Goal: Information Seeking & Learning: Learn about a topic

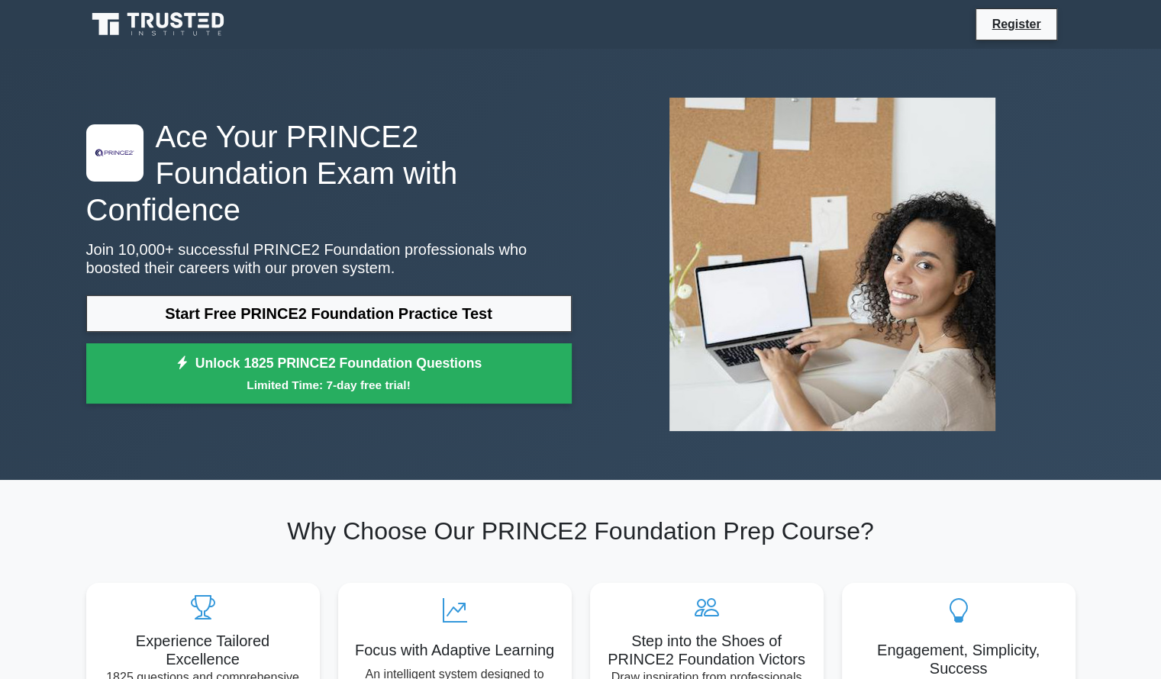
drag, startPoint x: 1107, startPoint y: 147, endPoint x: 1093, endPoint y: 140, distance: 15.4
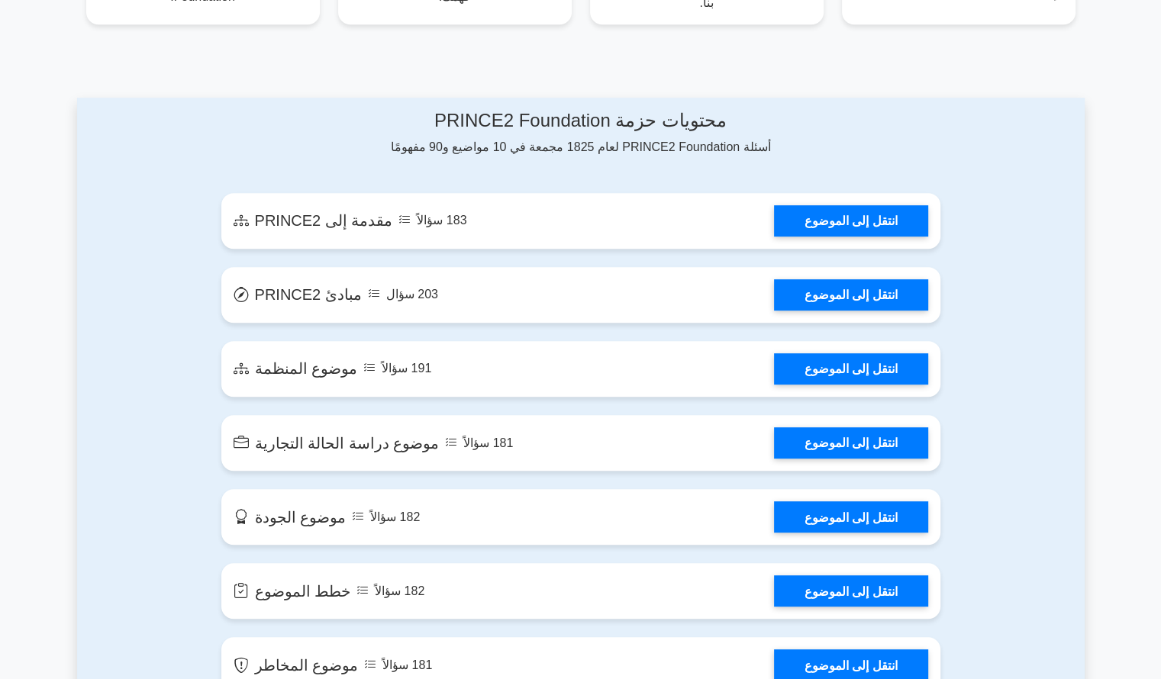
scroll to position [736, 0]
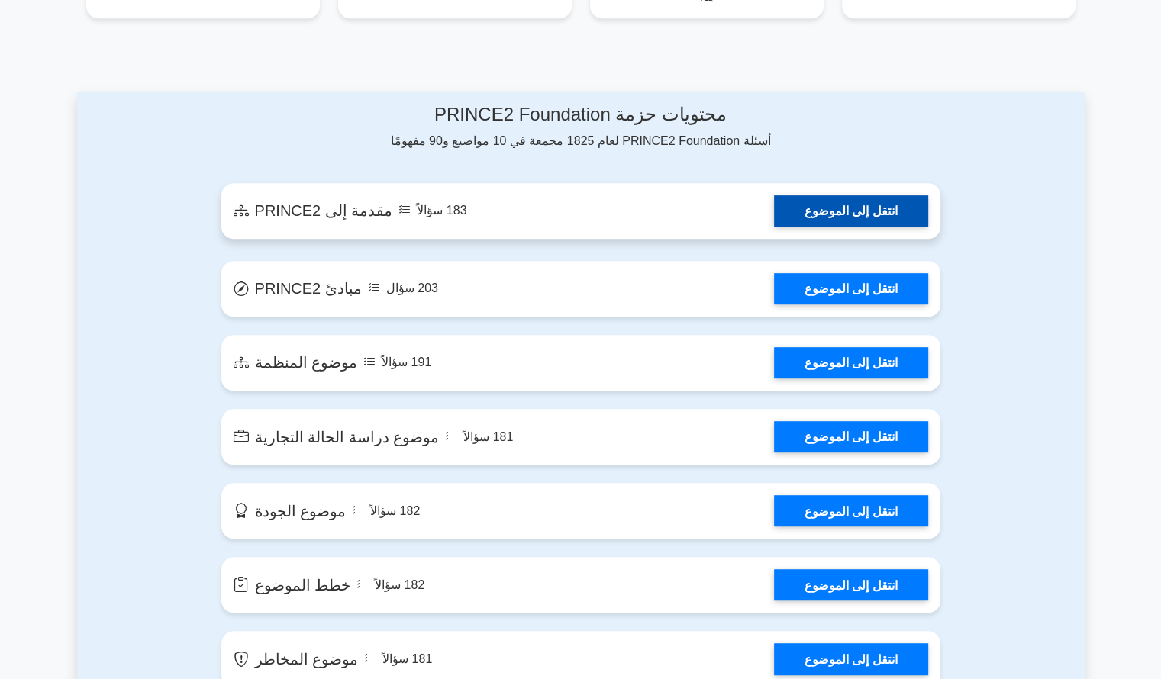
click at [817, 214] on link "انتقل إلى الموضوع" at bounding box center [851, 210] width 154 height 31
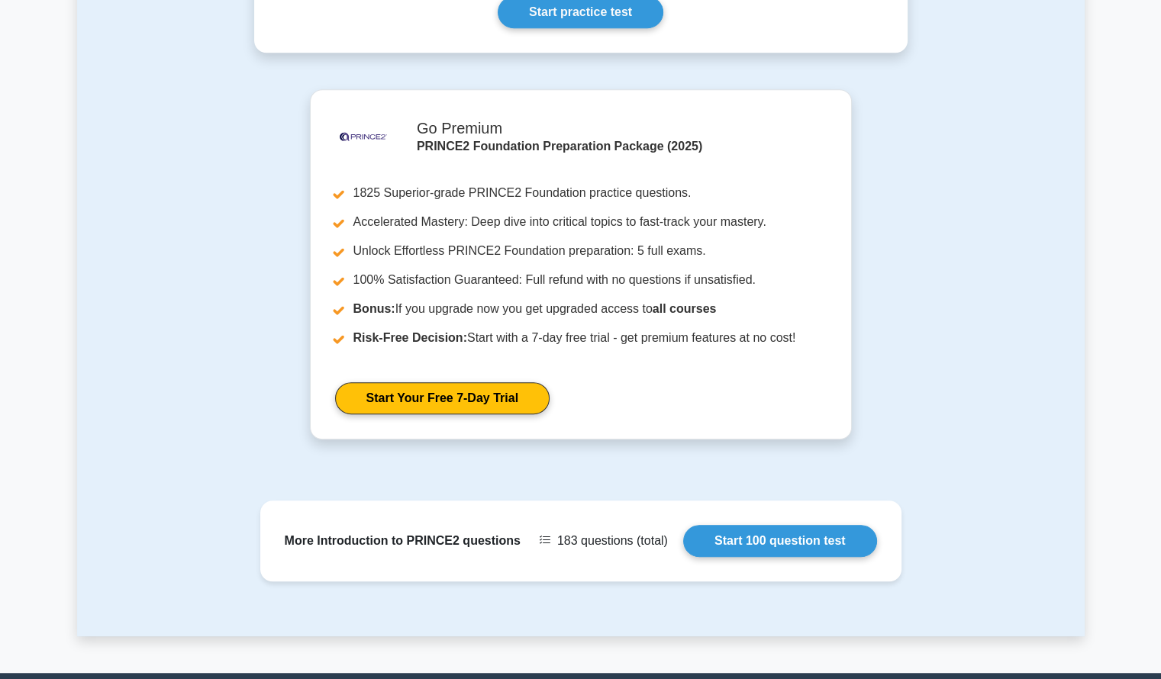
scroll to position [848, 0]
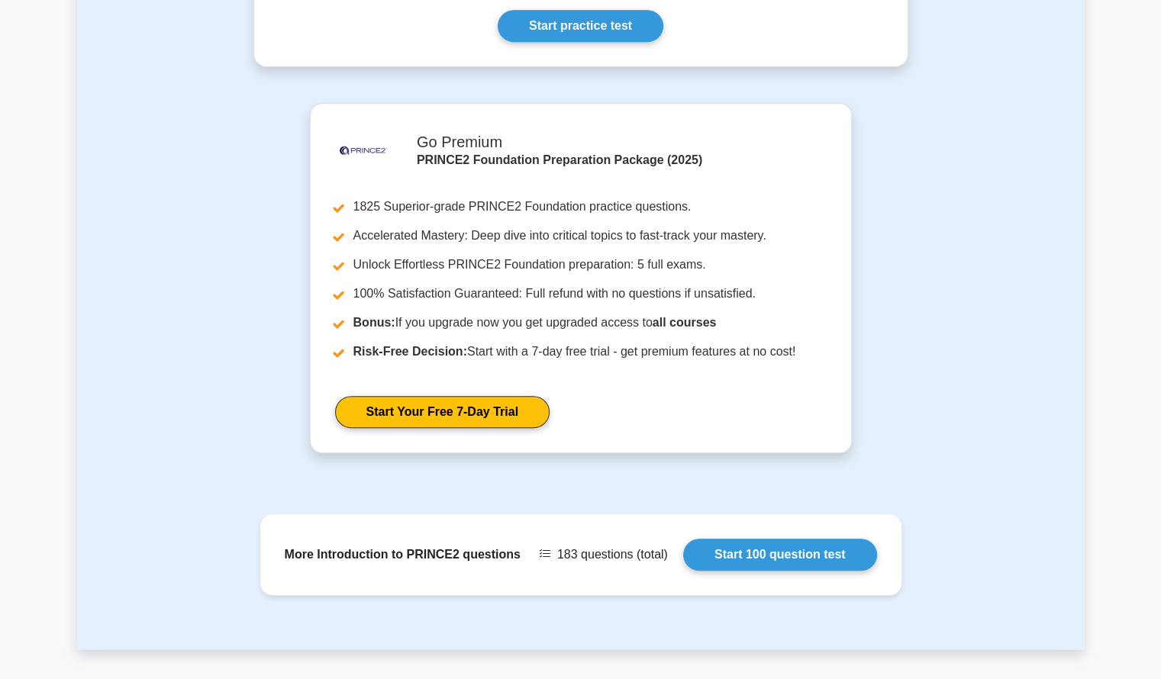
drag, startPoint x: 895, startPoint y: 386, endPoint x: 886, endPoint y: 377, distance: 12.4
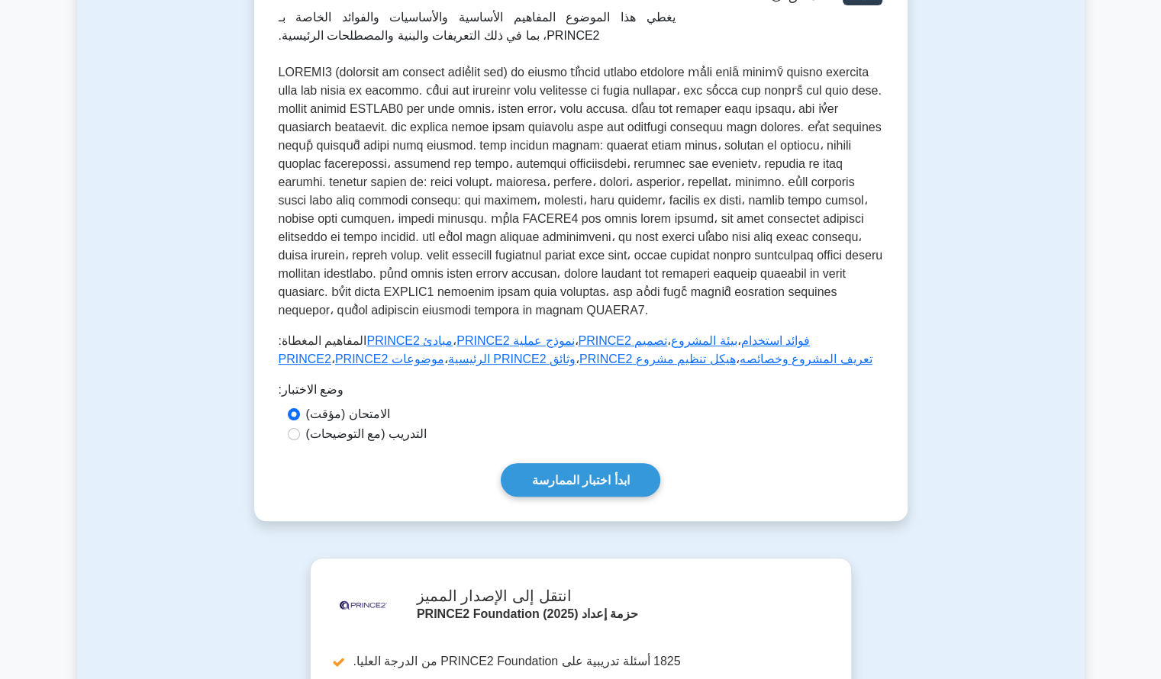
scroll to position [289, 0]
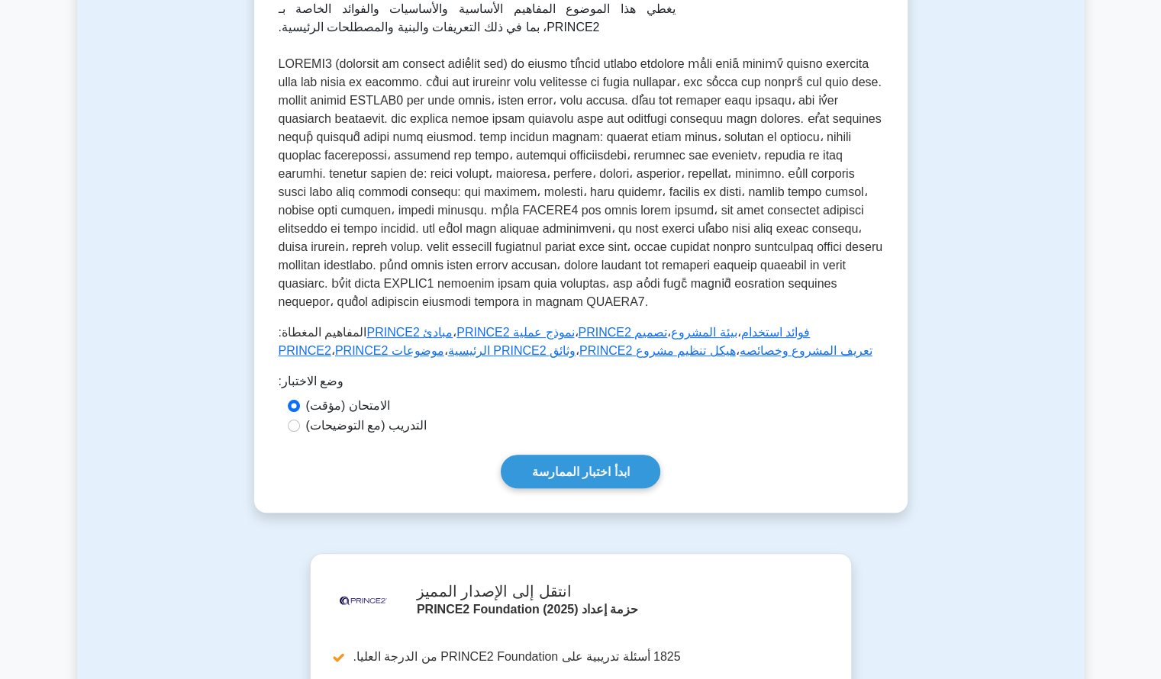
click at [377, 424] on font "التدريب (مع التوضيحات)" at bounding box center [366, 425] width 121 height 13
click at [300, 424] on input "التدريب (مع التوضيحات)" at bounding box center [294, 426] width 12 height 12
radio input "true"
click at [376, 412] on font "الامتحان (مؤقت)" at bounding box center [348, 405] width 84 height 13
click at [300, 412] on input "الامتحان (مؤقت)" at bounding box center [294, 406] width 12 height 12
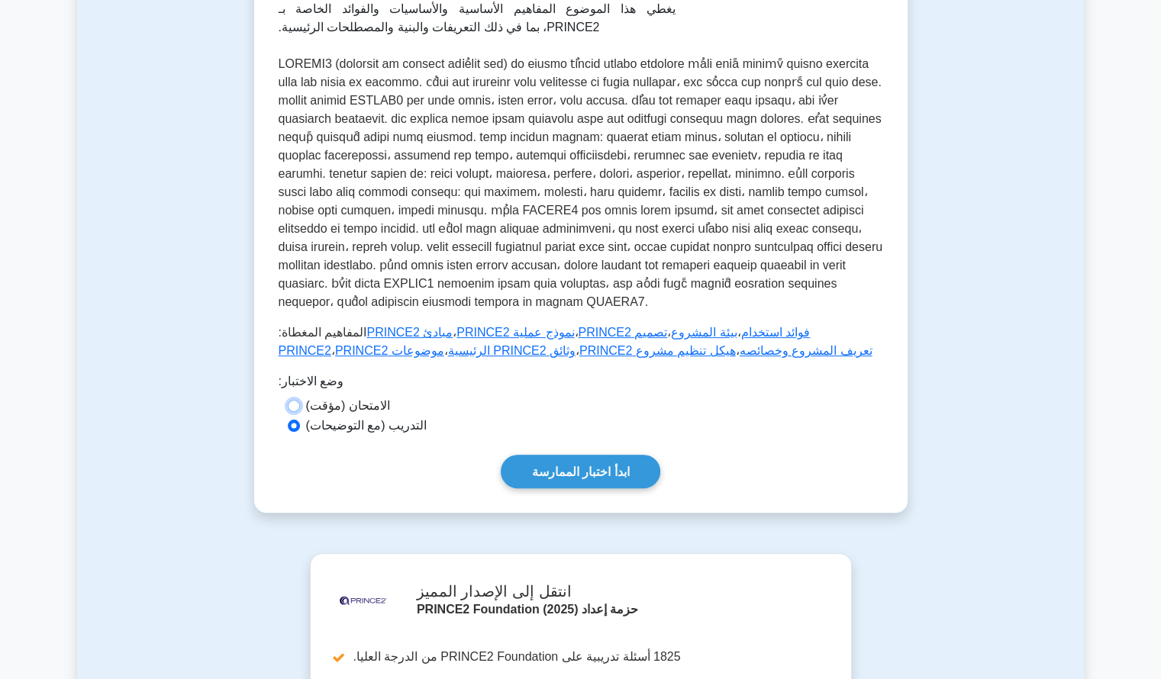
radio input "true"
click at [535, 466] on font "ابدأ اختبار الممارسة" at bounding box center [581, 472] width 98 height 13
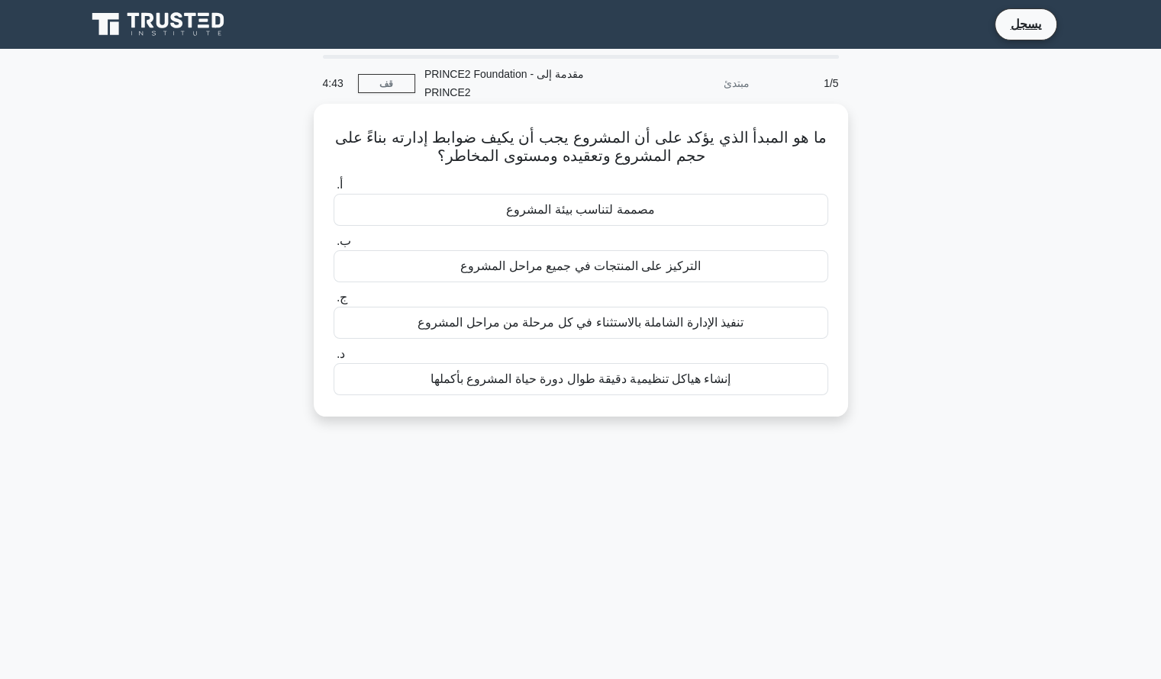
drag, startPoint x: 813, startPoint y: 127, endPoint x: 725, endPoint y: 164, distance: 95.1
click at [725, 164] on h5 "ما هو المبدأ الذي يؤكد على أن المشروع يجب أن يكيف ضوابط إدارته بناءً على حجم ال…" at bounding box center [581, 147] width 498 height 38
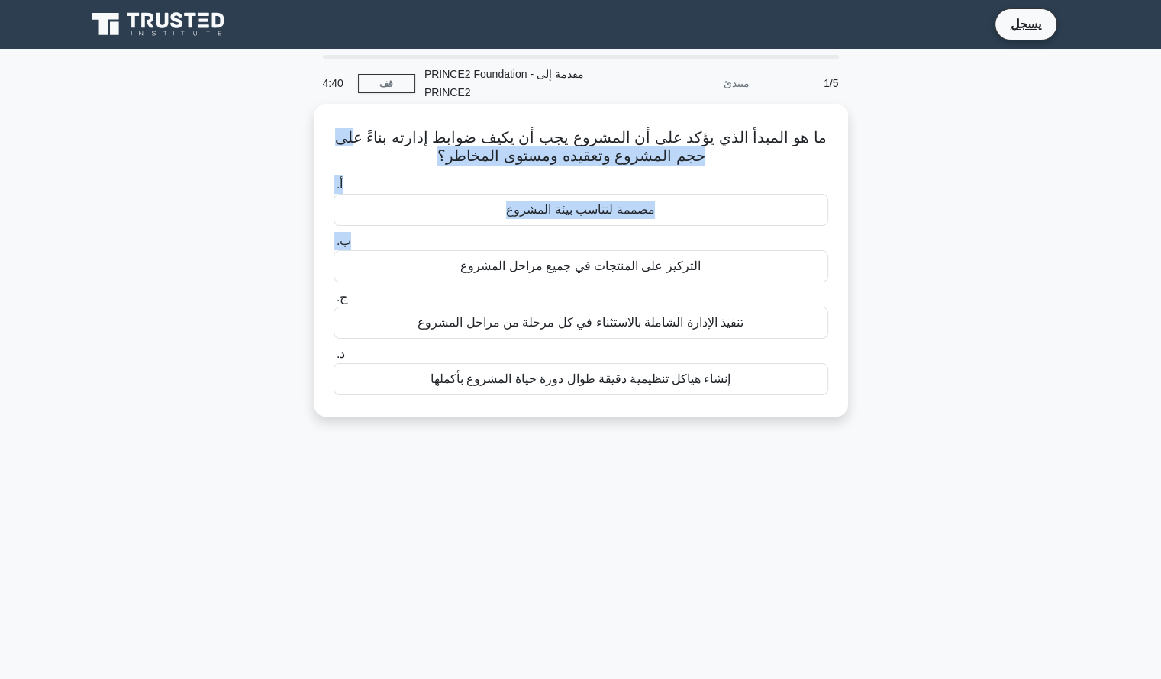
drag, startPoint x: 360, startPoint y: 118, endPoint x: 385, endPoint y: 260, distance: 144.1
click at [385, 260] on div "ما هو المبدأ الذي يؤكد على أن المشروع يجب أن يكيف ضوابط إدارته بناءً على حجم ال…" at bounding box center [581, 260] width 522 height 301
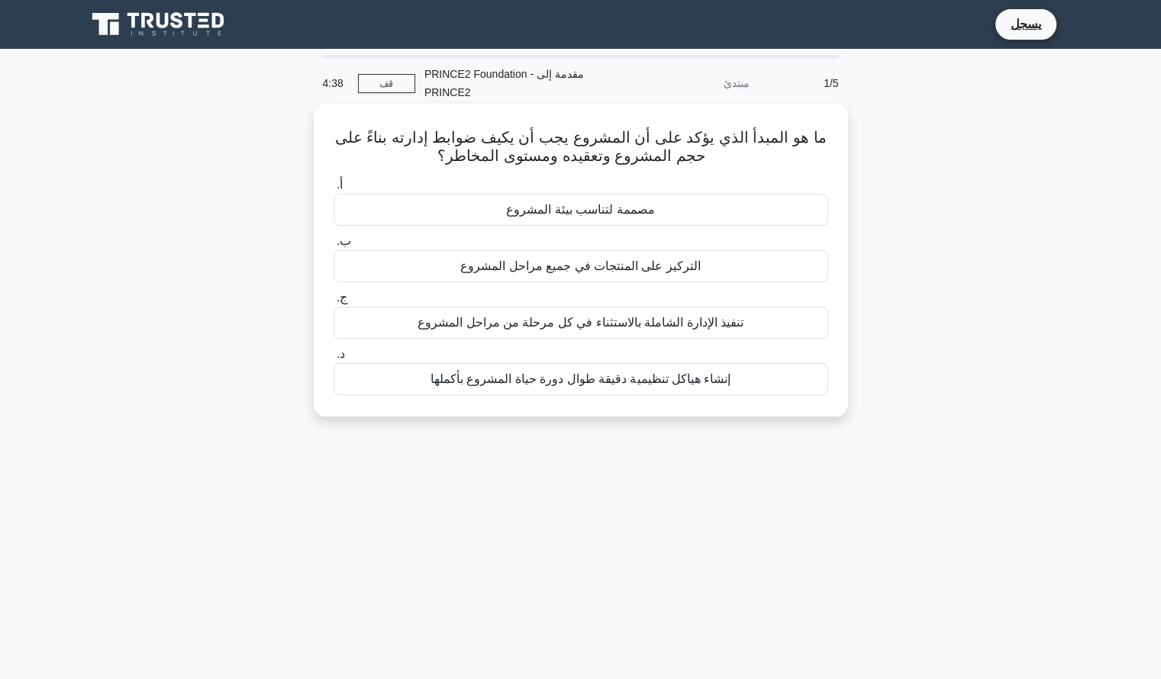
click at [682, 138] on font "ما هو المبدأ الذي يؤكد على أن المشروع يجب أن يكيف ضوابط إدارته بناءً على حجم ال…" at bounding box center [581, 146] width 492 height 35
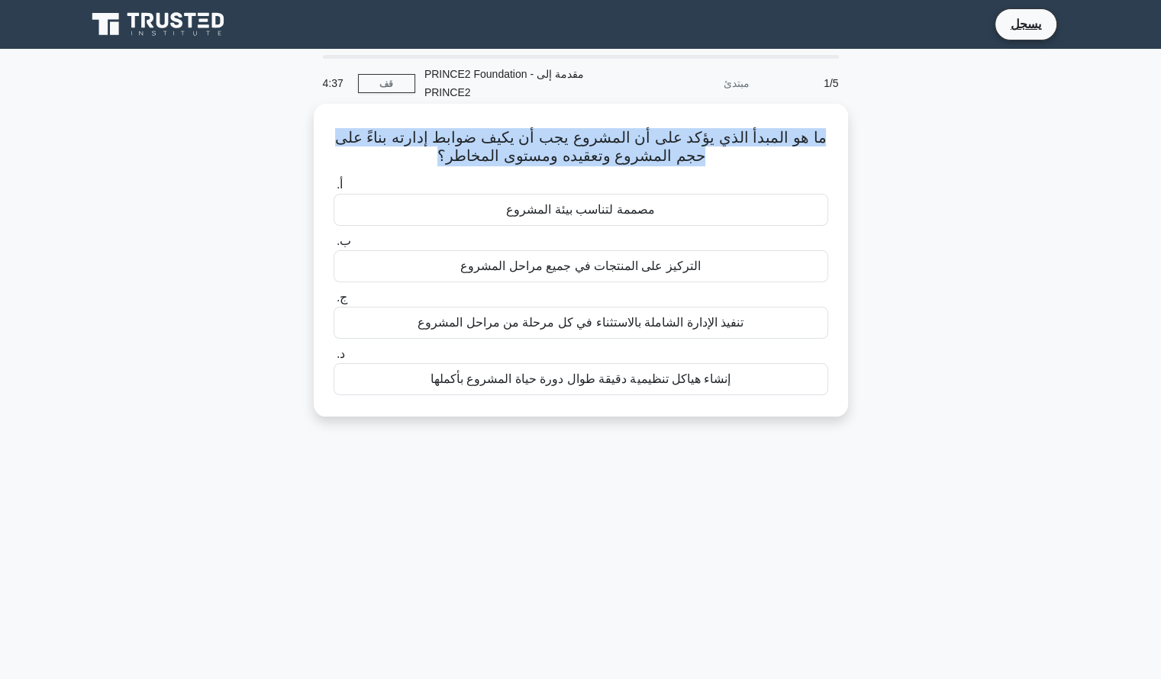
click at [682, 138] on font "ما هو المبدأ الذي يؤكد على أن المشروع يجب أن يكيف ضوابط إدارته بناءً على حجم ال…" at bounding box center [581, 146] width 492 height 35
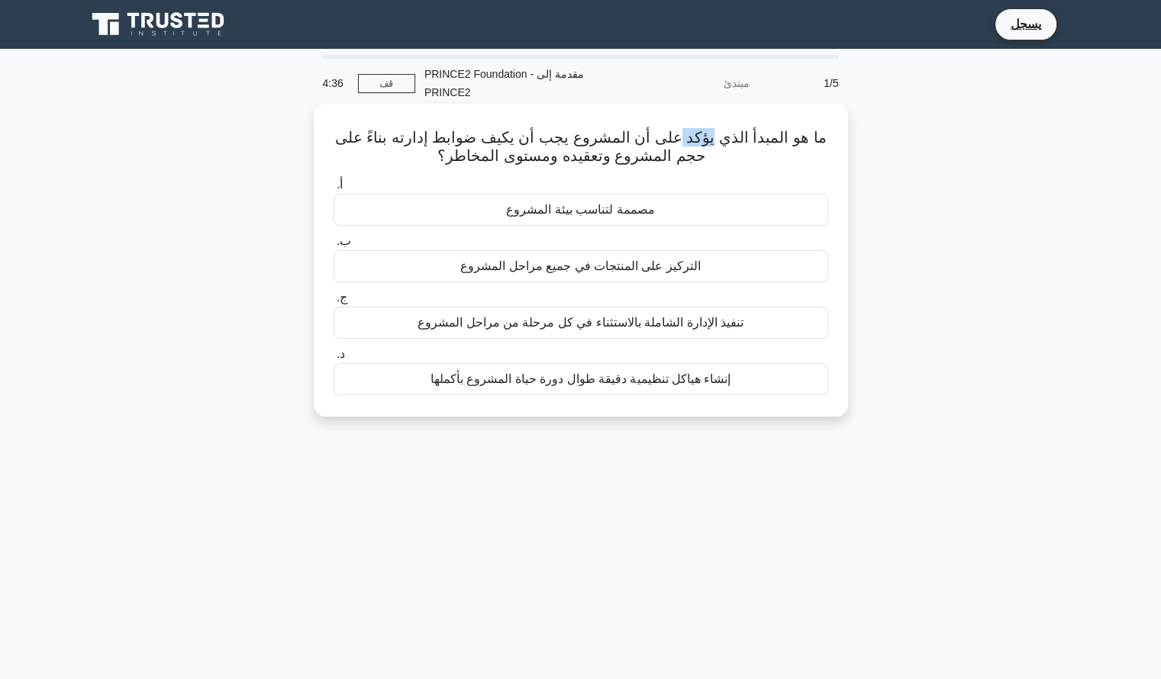
click at [682, 138] on font "ما هو المبدأ الذي يؤكد على أن المشروع يجب أن يكيف ضوابط إدارته بناءً على حجم ال…" at bounding box center [581, 146] width 492 height 35
drag, startPoint x: 563, startPoint y: 88, endPoint x: 768, endPoint y: 382, distance: 359.1
click at [768, 382] on div "4:28 قف PRINCE2 Foundation - مقدمة إلى PRINCE2 مبتدئ 1/5 ما هو المبدأ الذي يؤكد…" at bounding box center [581, 436] width 1008 height 763
copy div "PRINCE2 Foundation - مقدمة إلى PRINCE2 مبتدئ 1/5 ما هو المبدأ الذي يؤكد على أن …"
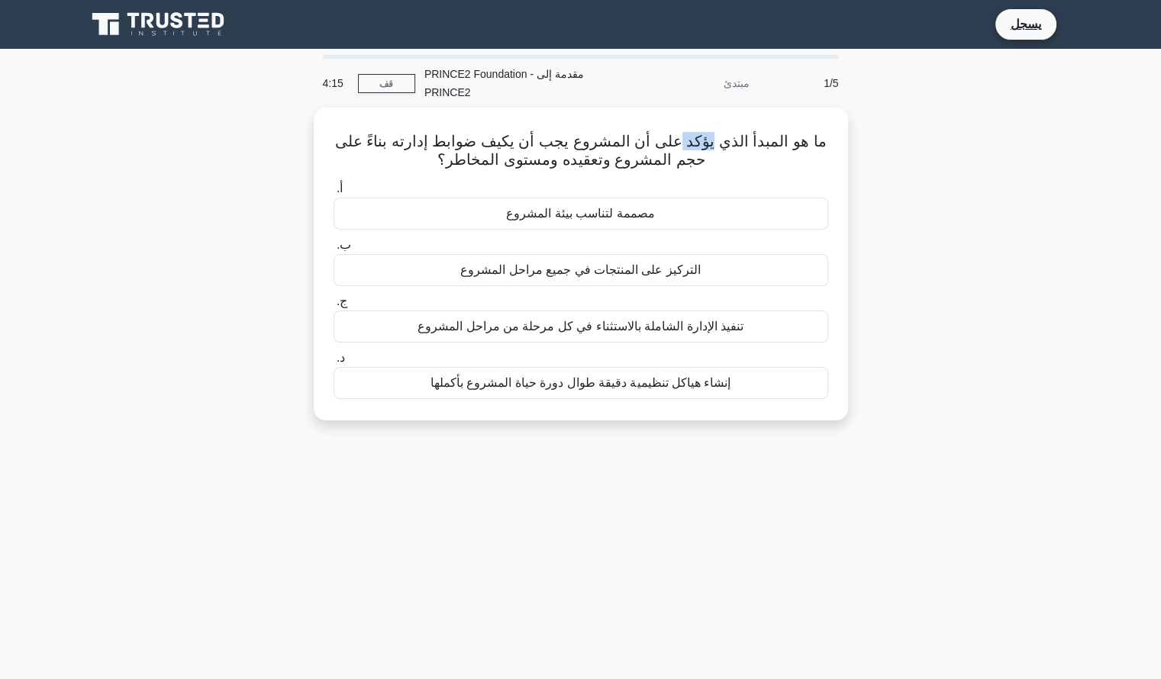
click at [892, 455] on div "4:15 قف PRINCE2 Foundation - مقدمة إلى PRINCE2 مبتدئ 1/5 ما هو المبدأ الذي يؤكد…" at bounding box center [581, 436] width 1008 height 763
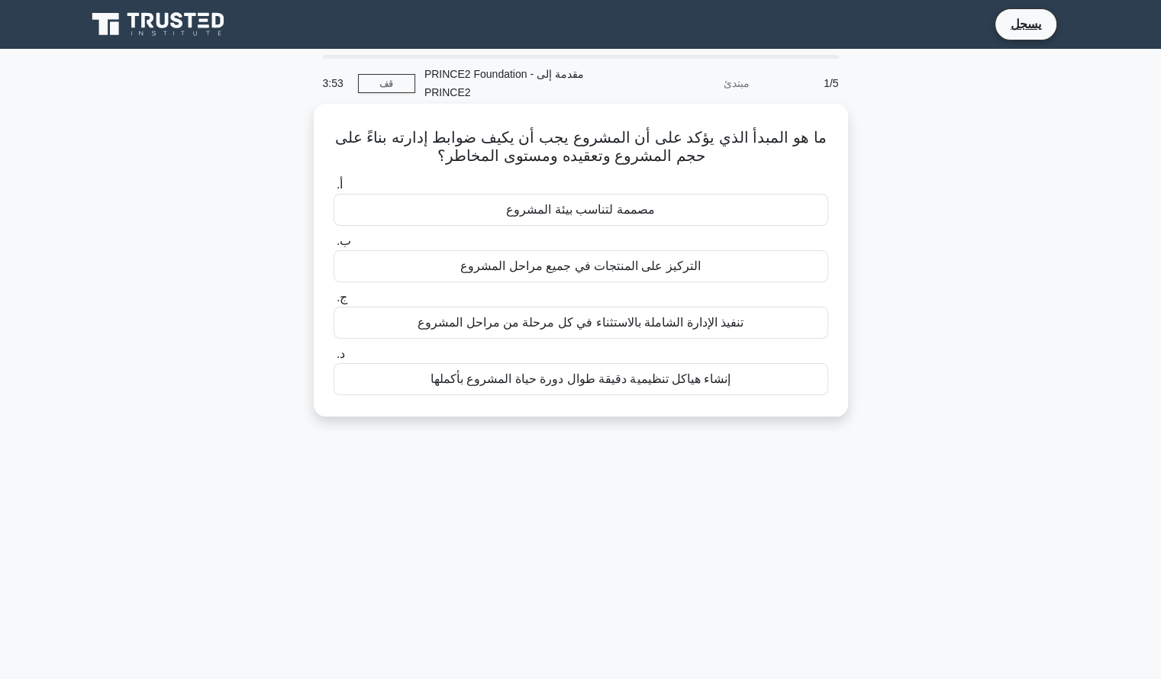
click at [698, 375] on font "إنشاء هياكل تنظيمية دقيقة طوال دورة حياة المشروع بأكملها" at bounding box center [580, 378] width 301 height 13
click at [334, 360] on input "د. إنشاء هياكل تنظيمية دقيقة طوال دورة حياة المشروع بأكملها" at bounding box center [334, 355] width 0 height 10
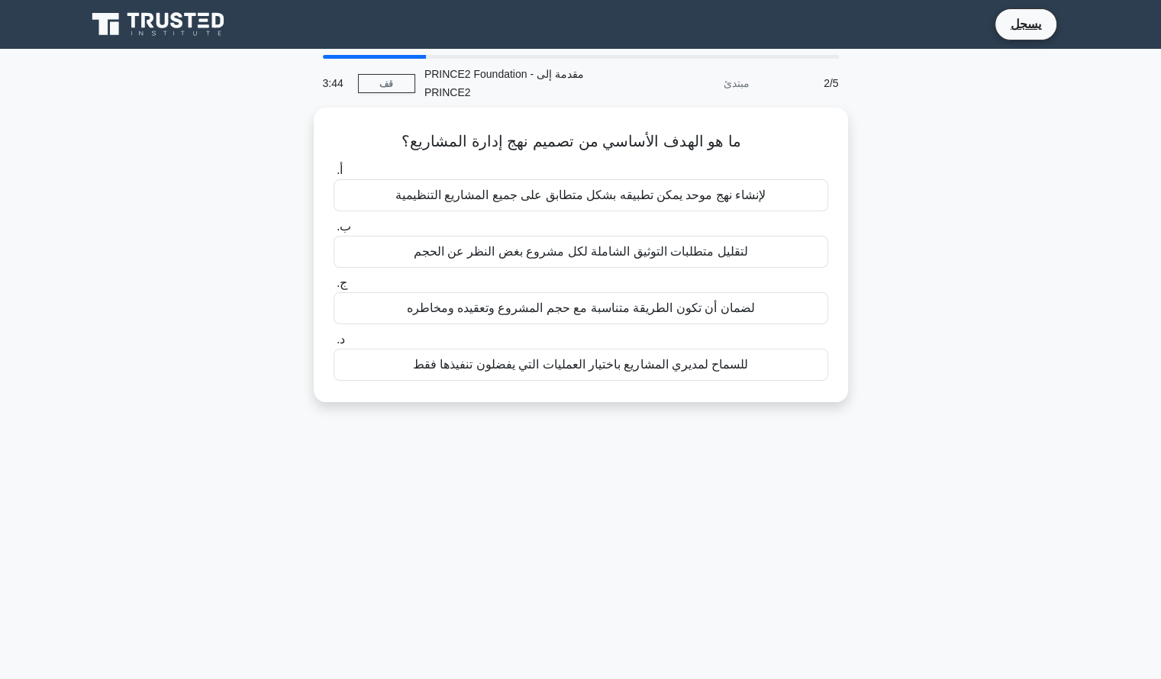
drag, startPoint x: 624, startPoint y: 92, endPoint x: 830, endPoint y: 434, distance: 398.6
click at [830, 434] on div "3:44 قف PRINCE2 Foundation - مقدمة إلى PRINCE2 مبتدئ 2/5 ما هو الهدف الأساسي من…" at bounding box center [581, 436] width 1008 height 763
copy div "مبتدئ 2/5 ما هو الهدف الأساسي من تصميم نهج إدارة المشاريع؟ .spinner_0XTQ{transf…"
click at [628, 544] on div "3:33 قف PRINCE2 Foundation - مقدمة إلى PRINCE2 مبتدئ 2/5 ما هو الهدف الأساسي من…" at bounding box center [581, 436] width 1008 height 763
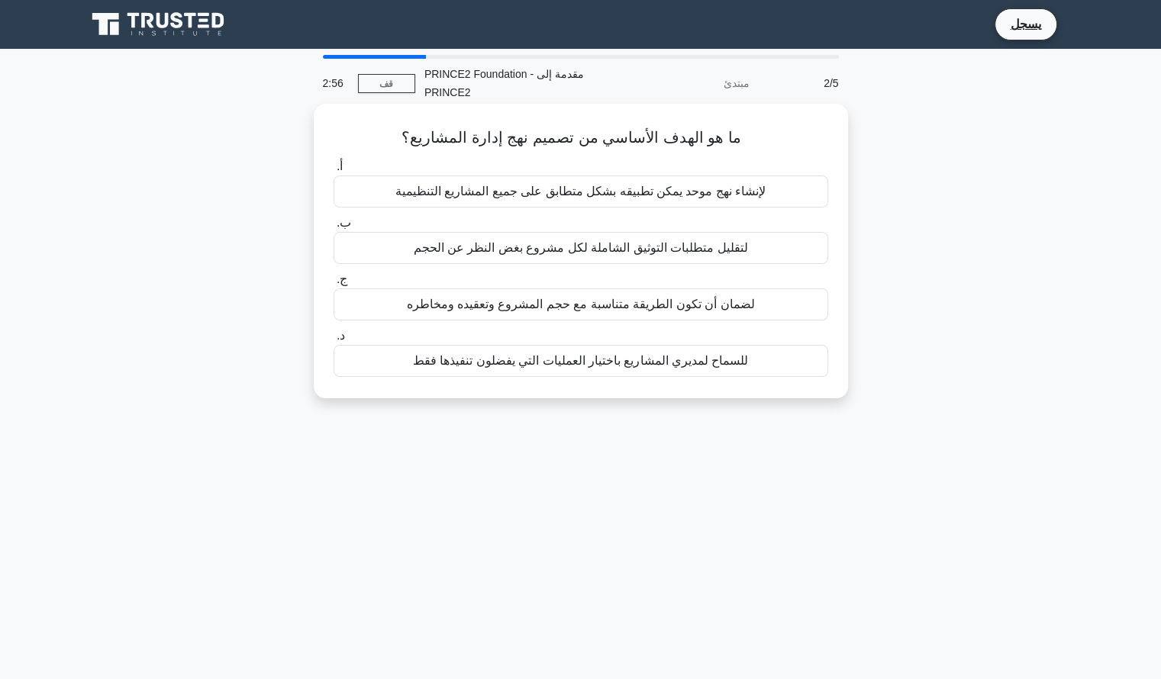
click at [642, 198] on font "لإنشاء نهج موحد يمكن تطبيقه بشكل متطابق على جميع المشاريع التنظيمية" at bounding box center [580, 191] width 370 height 13
click at [334, 172] on input "أ. لإنشاء نهج موحد يمكن تطبيقه بشكل متطابق على جميع المشاريع التنظيمية" at bounding box center [334, 167] width 0 height 10
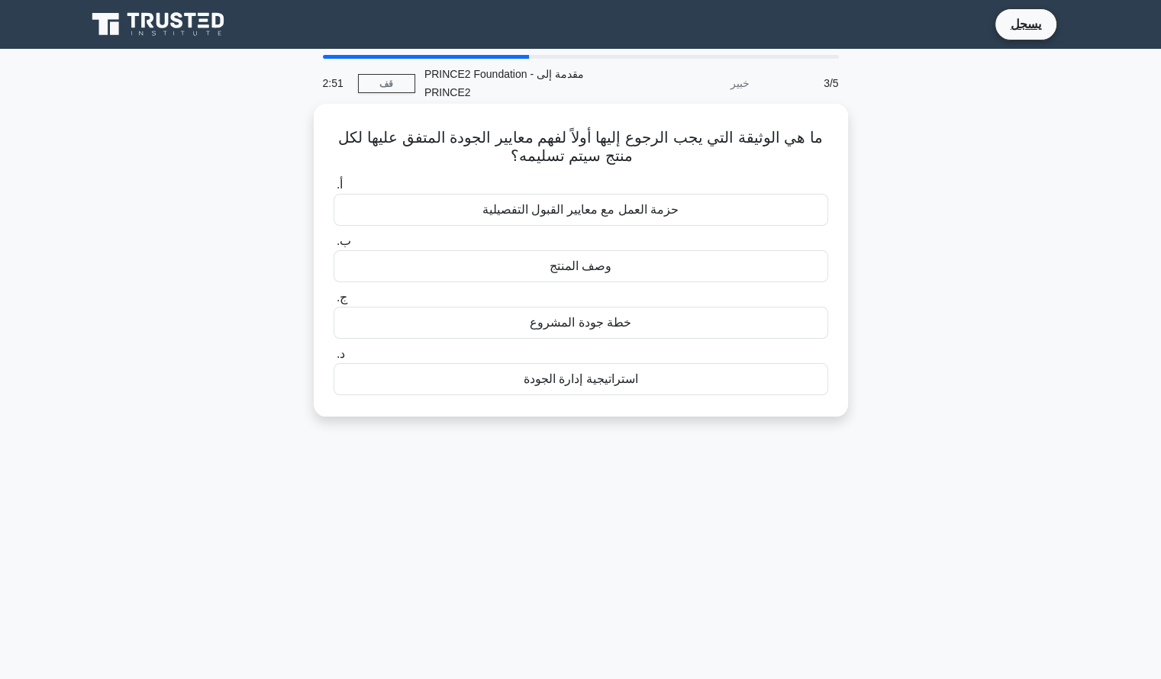
drag, startPoint x: 745, startPoint y: 86, endPoint x: 596, endPoint y: 197, distance: 185.5
click at [596, 197] on div "2:51 قف PRINCE2 Foundation - مقدمة إلى PRINCE2 خبير 3/5 ما هي الوثيقة التي يجب …" at bounding box center [581, 436] width 1008 height 763
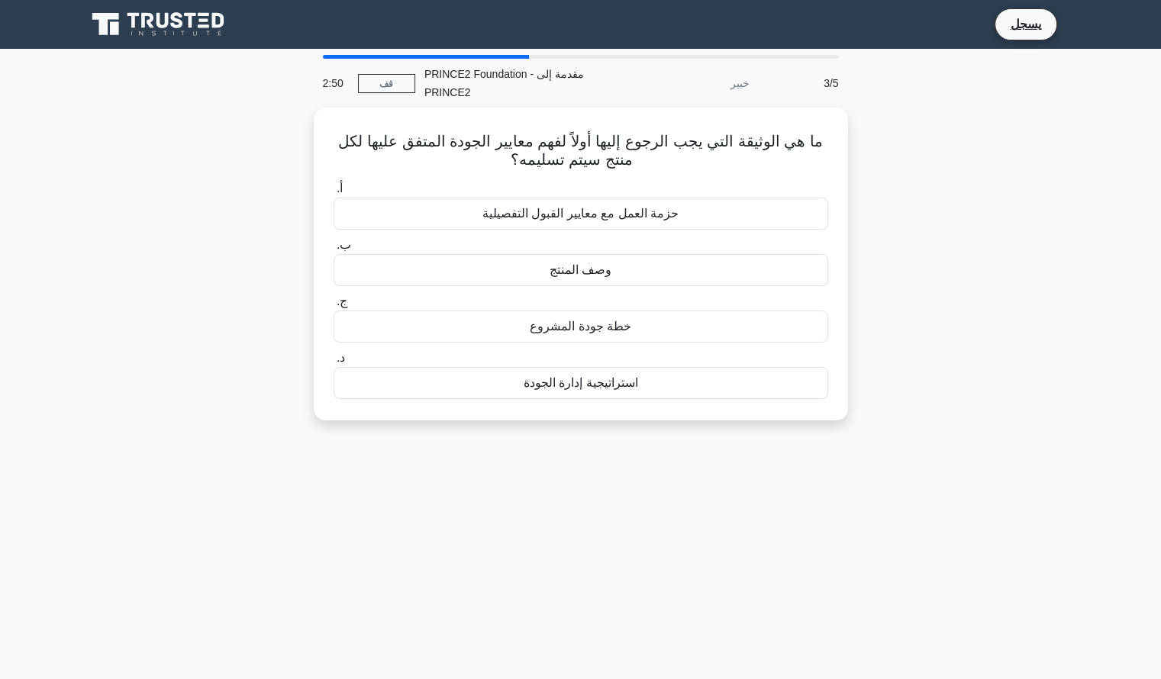
click at [780, 73] on div "3/5" at bounding box center [803, 83] width 89 height 31
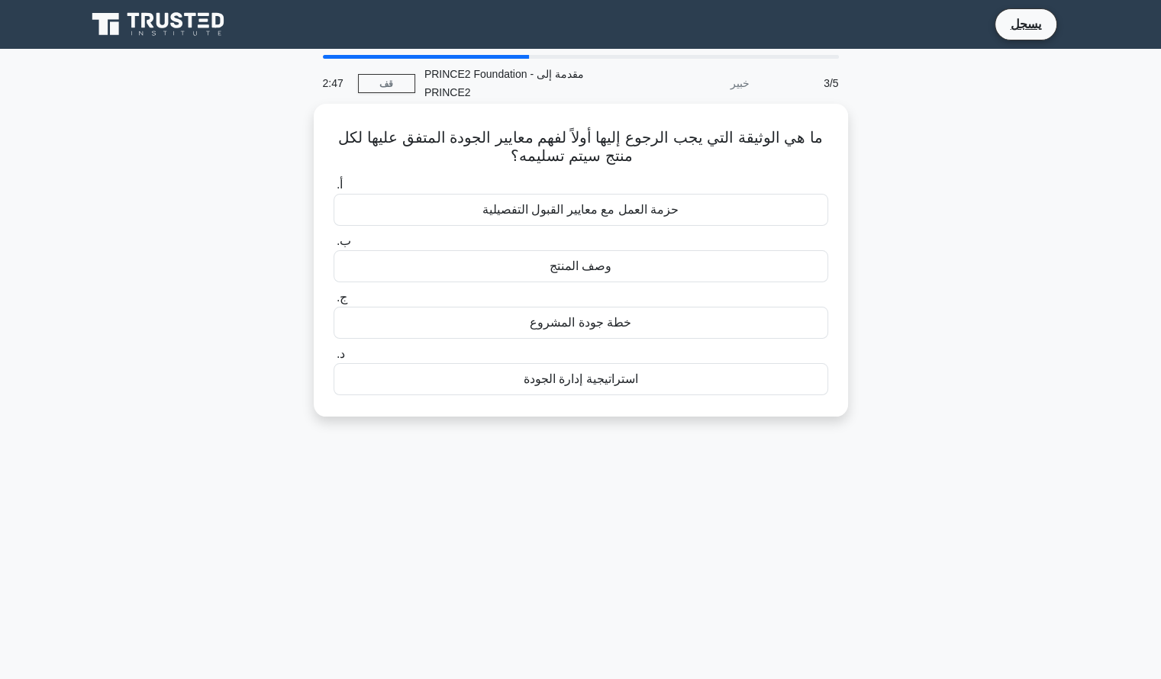
drag, startPoint x: 780, startPoint y: 73, endPoint x: 721, endPoint y: 413, distance: 344.8
click at [721, 413] on div "2:47 قف PRINCE2 Foundation - مقدمة إلى PRINCE2 خبير 3/5 ما هي الوثيقة التي يجب …" at bounding box center [581, 436] width 1008 height 763
copy div "3/5 ما هي الوثيقة التي يجب الرجوع إليها أولاً لفهم معايير الجودة المتفق عليها ل…"
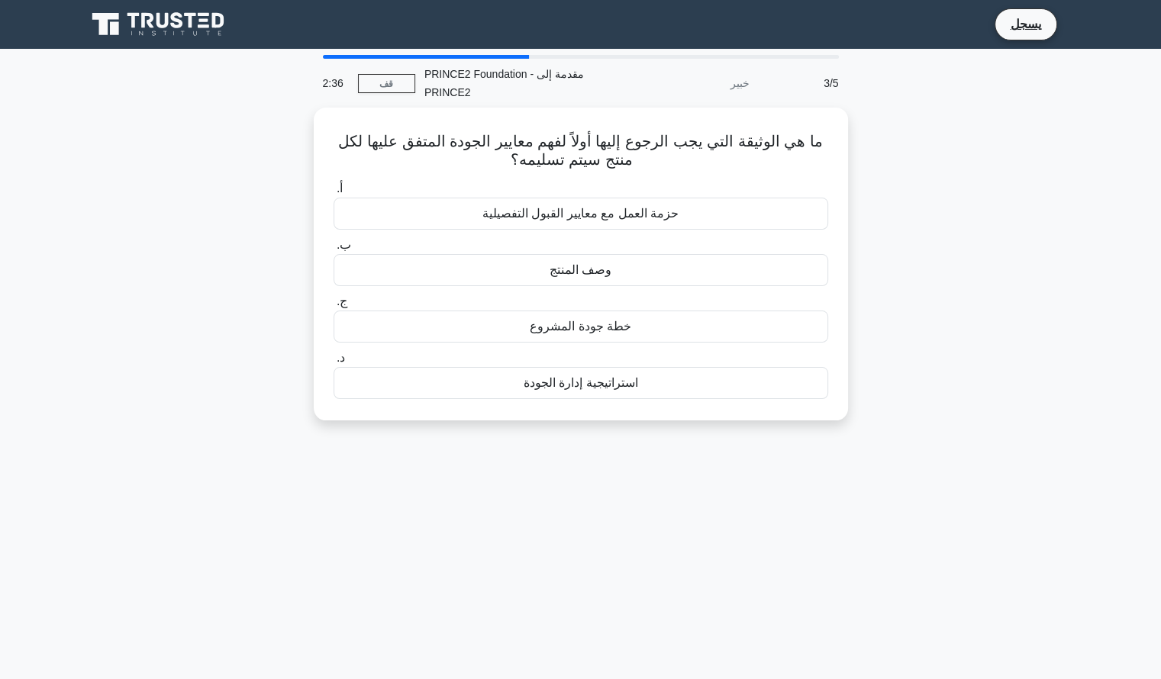
click at [617, 418] on div "ما هي الوثيقة التي يجب الرجوع إليها أولاً لفهم معايير الجودة المتفق عليها لكل م…" at bounding box center [581, 273] width 1008 height 331
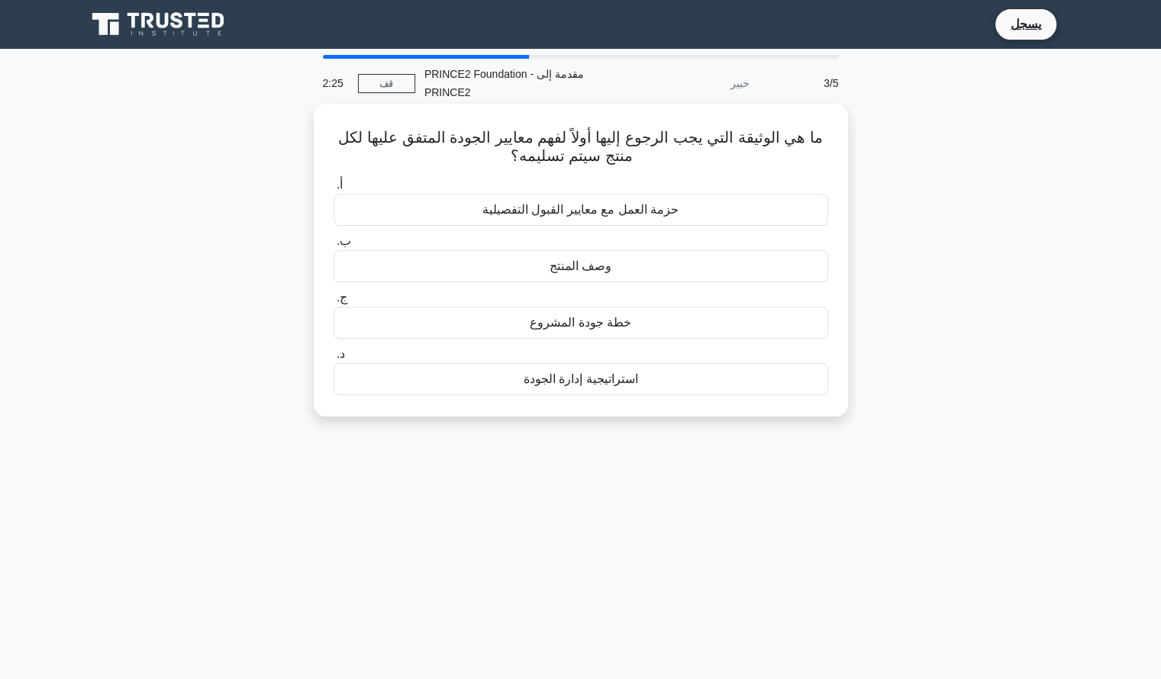
click at [594, 378] on font "استراتيجية إدارة الجودة" at bounding box center [581, 378] width 114 height 13
click at [334, 360] on input "د. استراتيجية إدارة الجودة" at bounding box center [334, 355] width 0 height 10
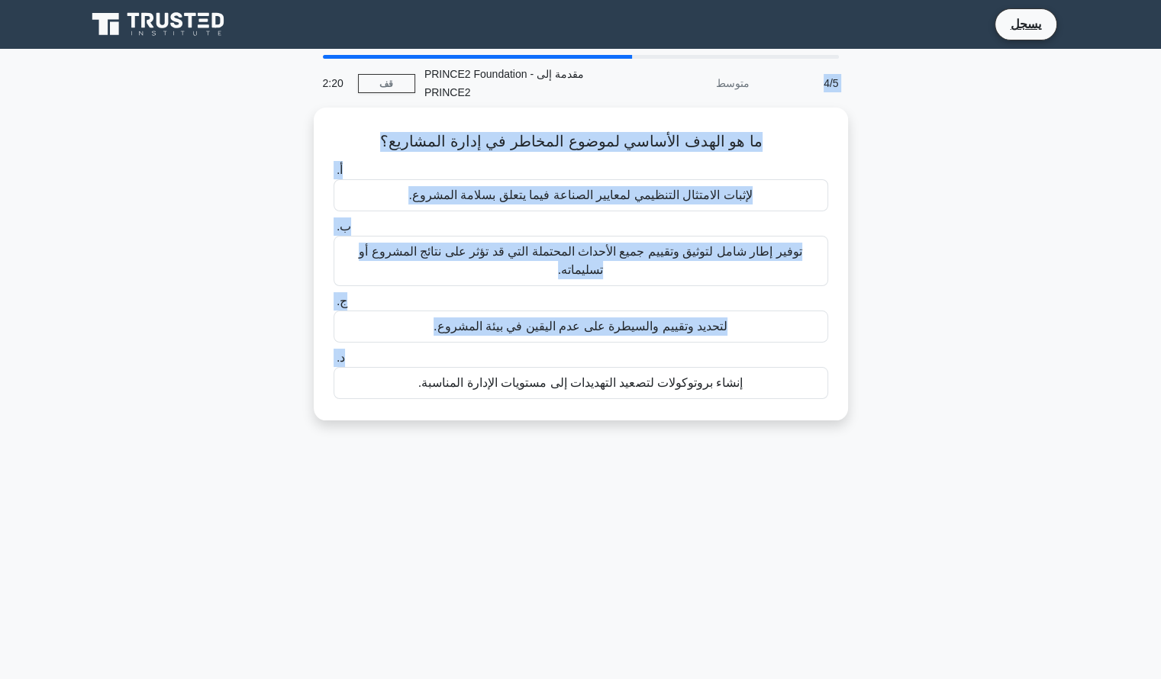
drag, startPoint x: 770, startPoint y: 68, endPoint x: 921, endPoint y: 340, distance: 311.2
click at [921, 340] on div "2:20 قف PRINCE2 Foundation - مقدمة إلى PRINCE2 متوسط 4/5 ما هو الهدف الأساسي لم…" at bounding box center [581, 436] width 1008 height 763
click at [942, 343] on div "ما هو الهدف الأساسي لموضوع المخاطر في إدارة المشاريع؟ .spinner_0XTQ{transform-o…" at bounding box center [581, 273] width 1008 height 331
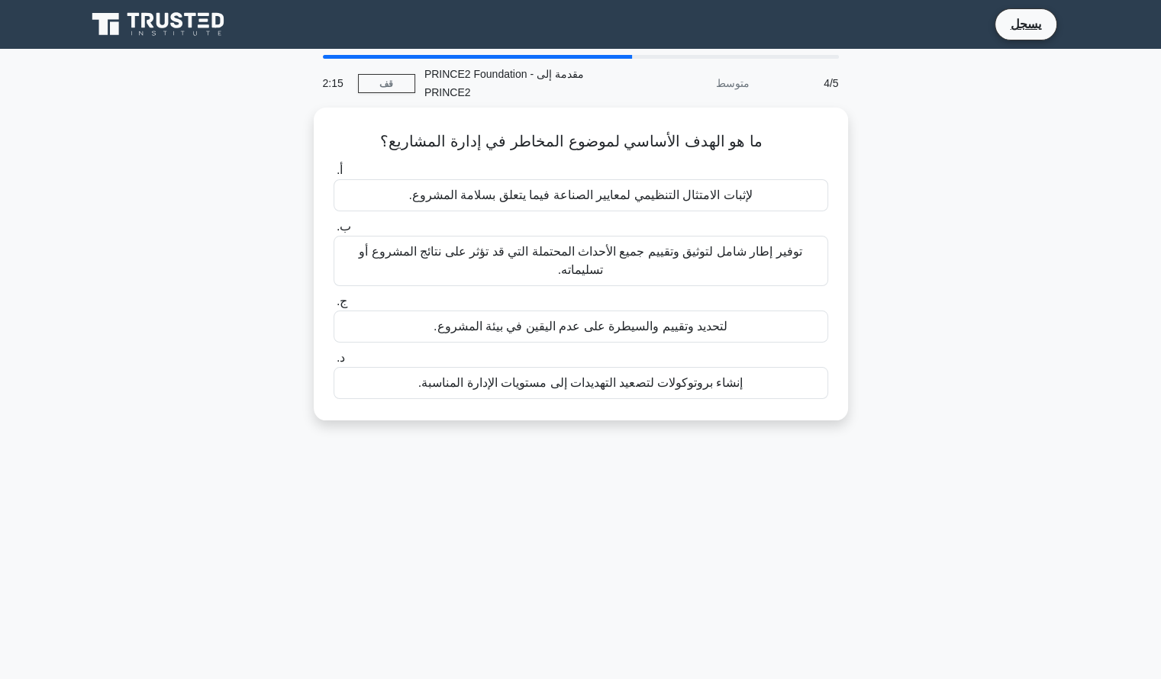
drag, startPoint x: 735, startPoint y: 68, endPoint x: 934, endPoint y: 465, distance: 444.1
click at [934, 465] on div "2:15 قف PRINCE2 Foundation - مقدمة إلى PRINCE2 متوسط 4/5 ما هو الهدف الأساسي لم…" at bounding box center [581, 436] width 1008 height 763
copy div "سط 4/5 ما هو الهدف الأساسي لموضوع المخاطر في إدارة المشاريع؟ .spinner_0XTQ{tran…"
click at [711, 504] on div "2:06 قف PRINCE2 Foundation - مقدمة إلى PRINCE2 متوسط 4/5 ما هو الهدف الأساسي لم…" at bounding box center [581, 436] width 1008 height 763
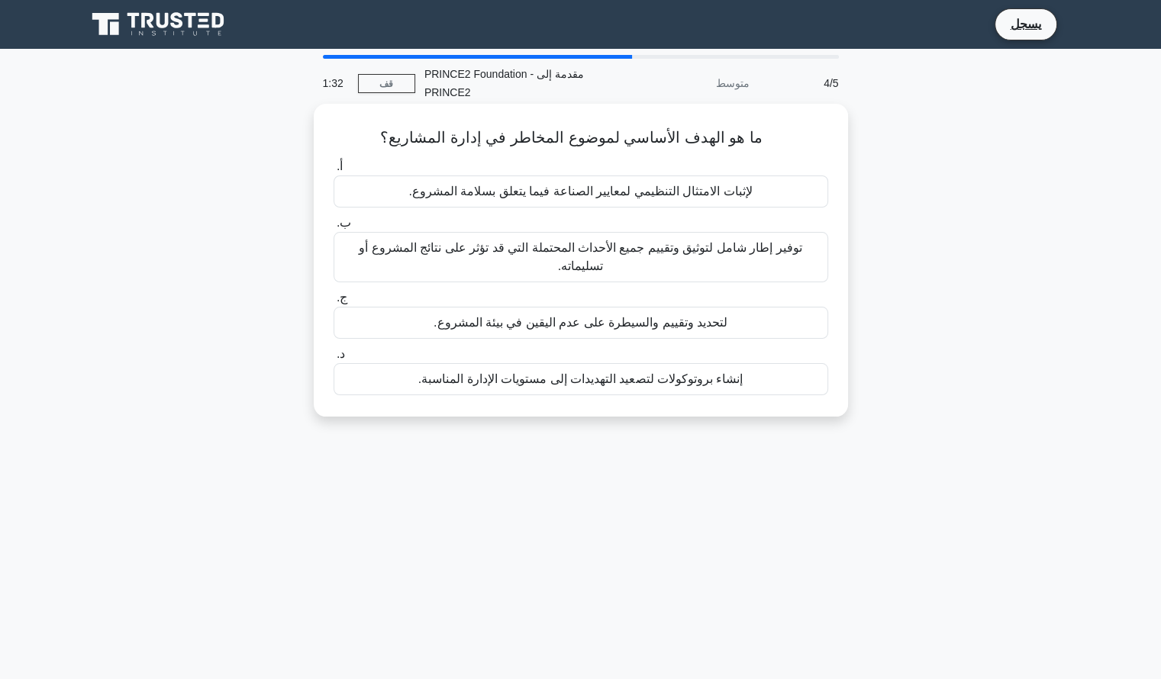
click at [681, 256] on font "توفير إطار شامل لتوثيق وتقييم جميع الأحداث المحتملة التي قد تؤثر على نتائج المش…" at bounding box center [580, 256] width 443 height 31
click at [334, 228] on input "ب. توفير إطار شامل لتوثيق وتقييم جميع الأحداث المحتملة التي قد تؤثر على نتائج ا…" at bounding box center [334, 223] width 0 height 10
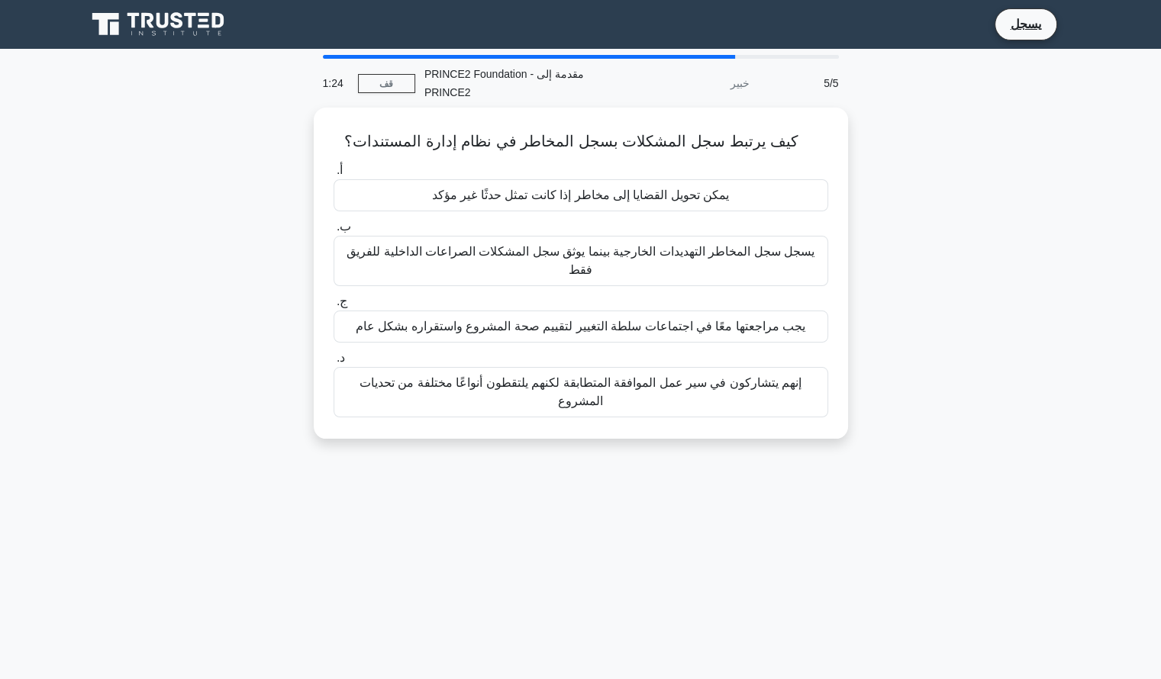
drag, startPoint x: 799, startPoint y: 77, endPoint x: 907, endPoint y: 498, distance: 434.9
click at [907, 498] on div "1:24 قف PRINCE2 Foundation - مقدمة إلى PRINCE2 خبير 5/5 كيف يرتبط سجل المشكلات …" at bounding box center [581, 436] width 1008 height 763
copy div "5/5 كيف يرتبط سجل المشكلات بسجل المخاطر في نظام إدارة المستندات؟ .spinner_0XTQ{…"
click at [572, 466] on div "1:15 قف PRINCE2 Foundation - مقدمة إلى PRINCE2 خبير 5/5 كيف يرتبط سجل المشكلات …" at bounding box center [581, 436] width 1008 height 763
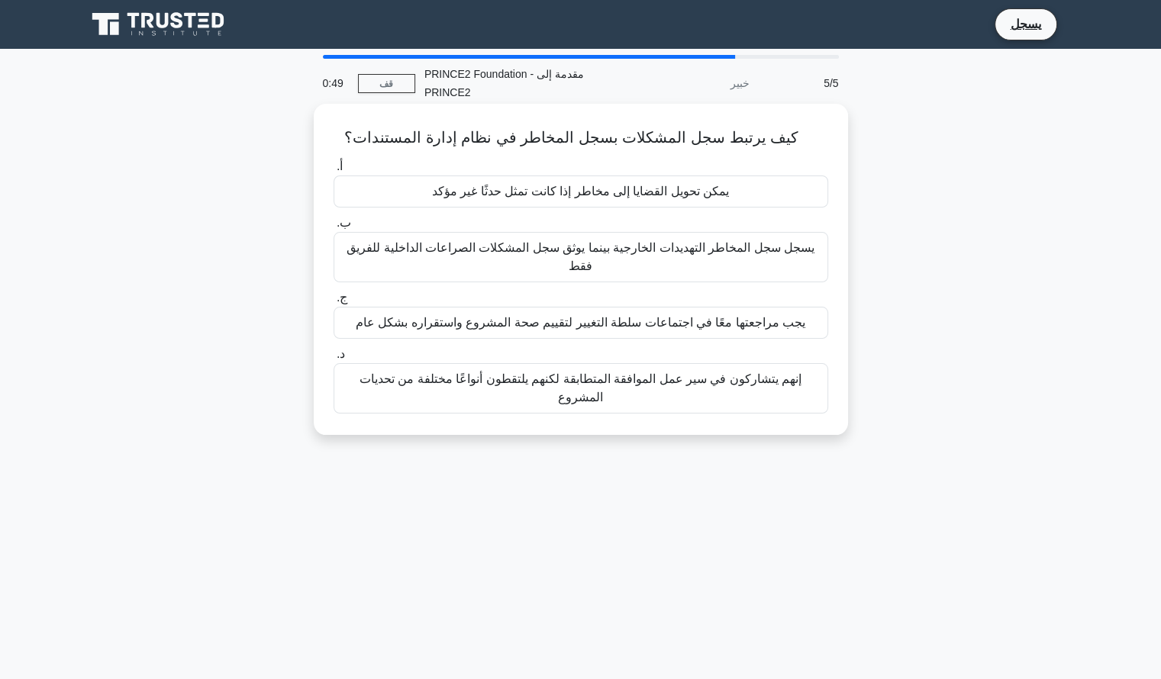
click at [646, 275] on font "يسجل سجل المخاطر التهديدات الخارجية بينما يوثق سجل المشكلات الصراعات الداخلية ل…" at bounding box center [580, 257] width 481 height 37
click at [334, 228] on input "ب. يسجل سجل المخاطر التهديدات الخارجية بينما يوثق سجل المشكلات الصراعات الداخلي…" at bounding box center [334, 223] width 0 height 10
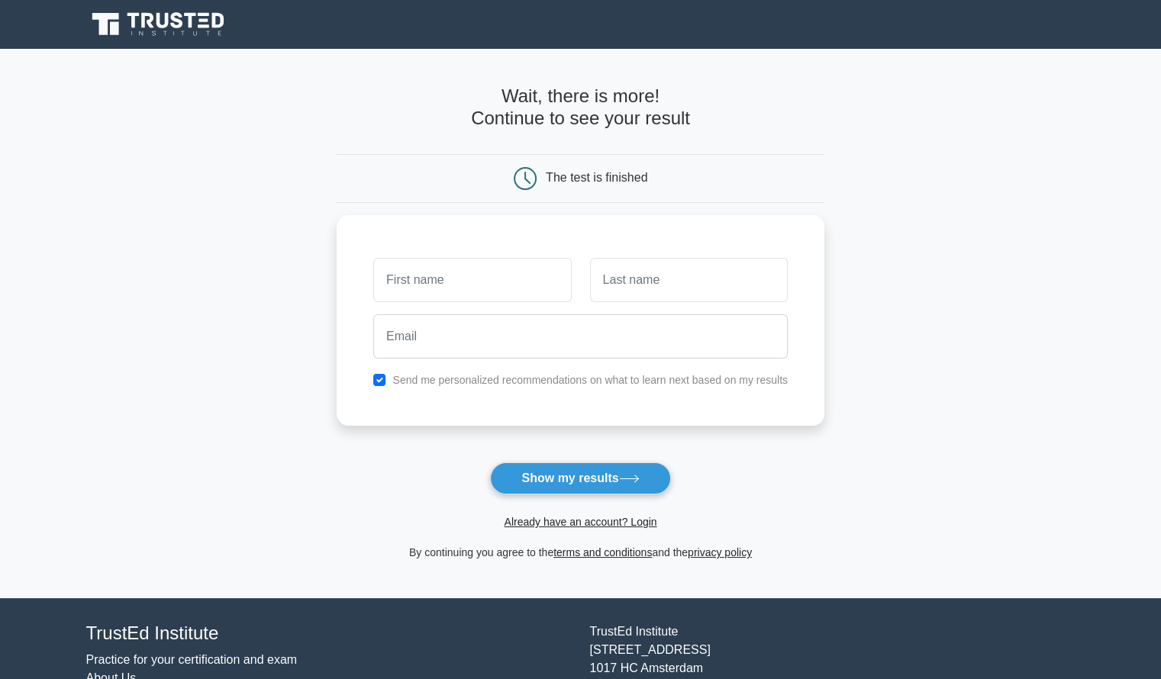
type input "ش"
type input "AB"
type input "a"
type input "Ab"
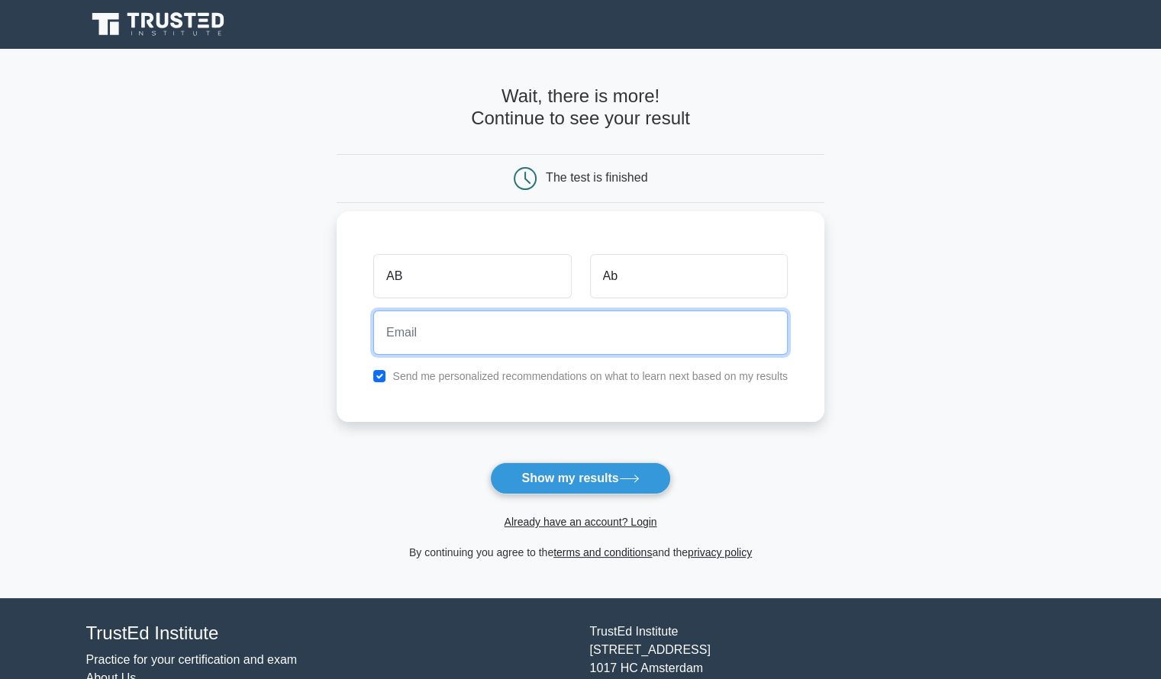
click at [530, 330] on input "email" at bounding box center [580, 333] width 414 height 44
type input "zaadak160@gmail.com"
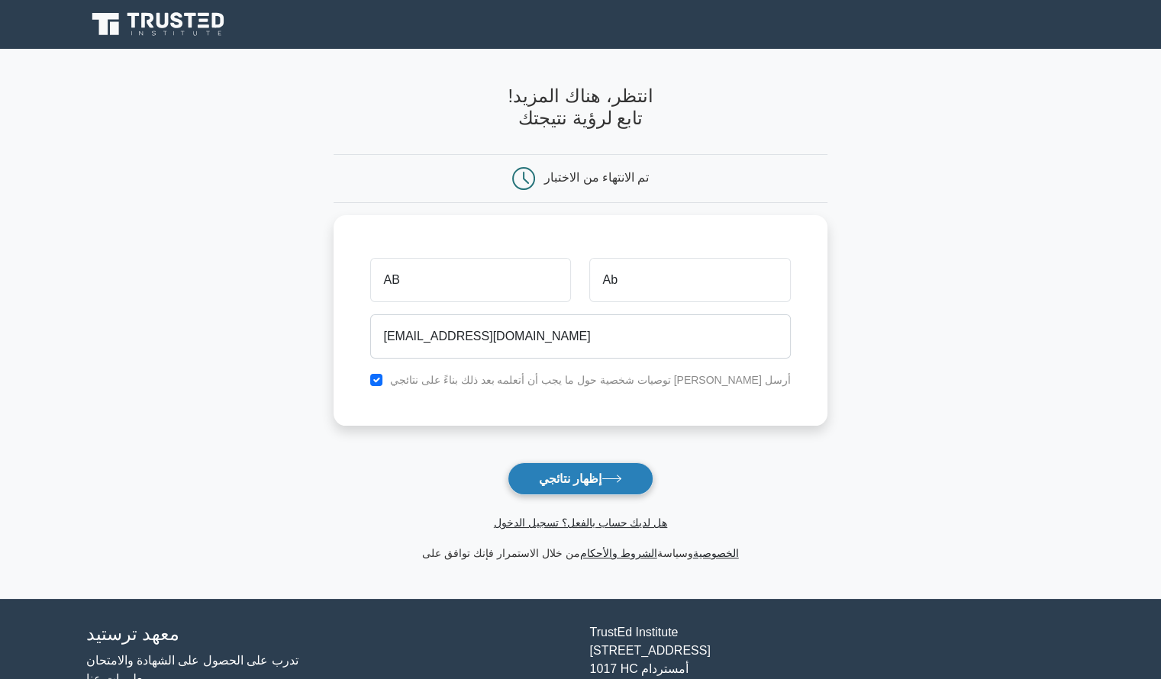
click at [581, 479] on font "إظهار نتائجي" at bounding box center [570, 478] width 63 height 13
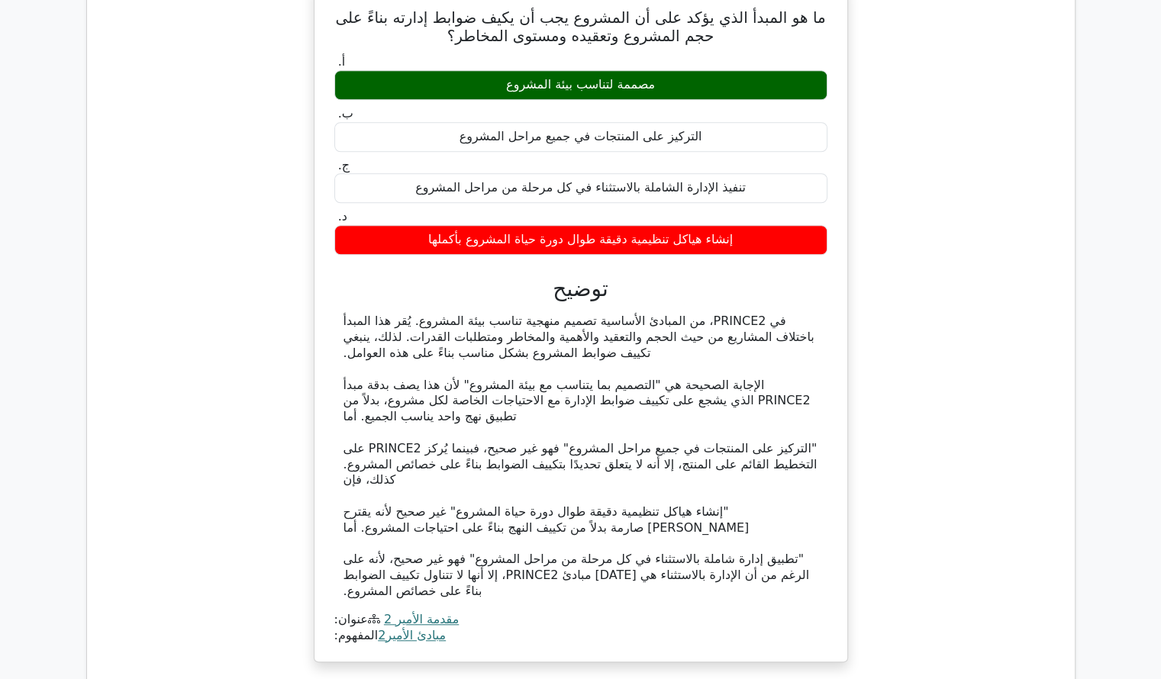
scroll to position [1246, 0]
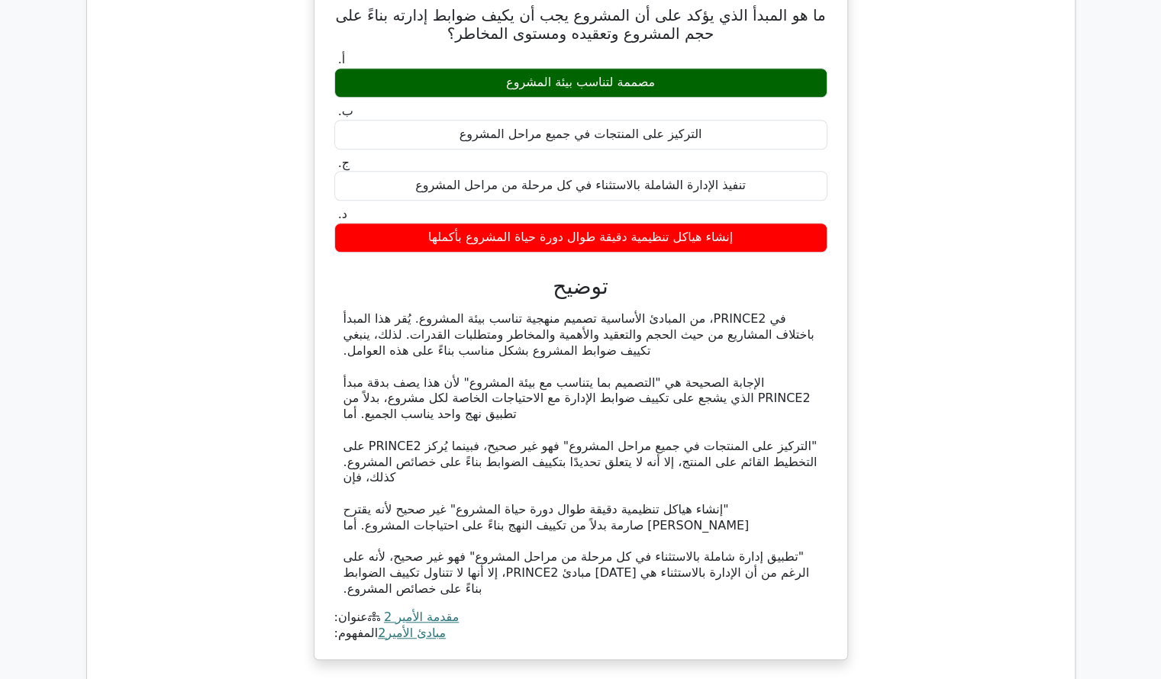
click at [962, 398] on div "ما هو المبدأ الذي يؤكد على أن المشروع يجب أن يكيف ضوابط إدارته بناءً على حجم ال…" at bounding box center [580, 330] width 963 height 698
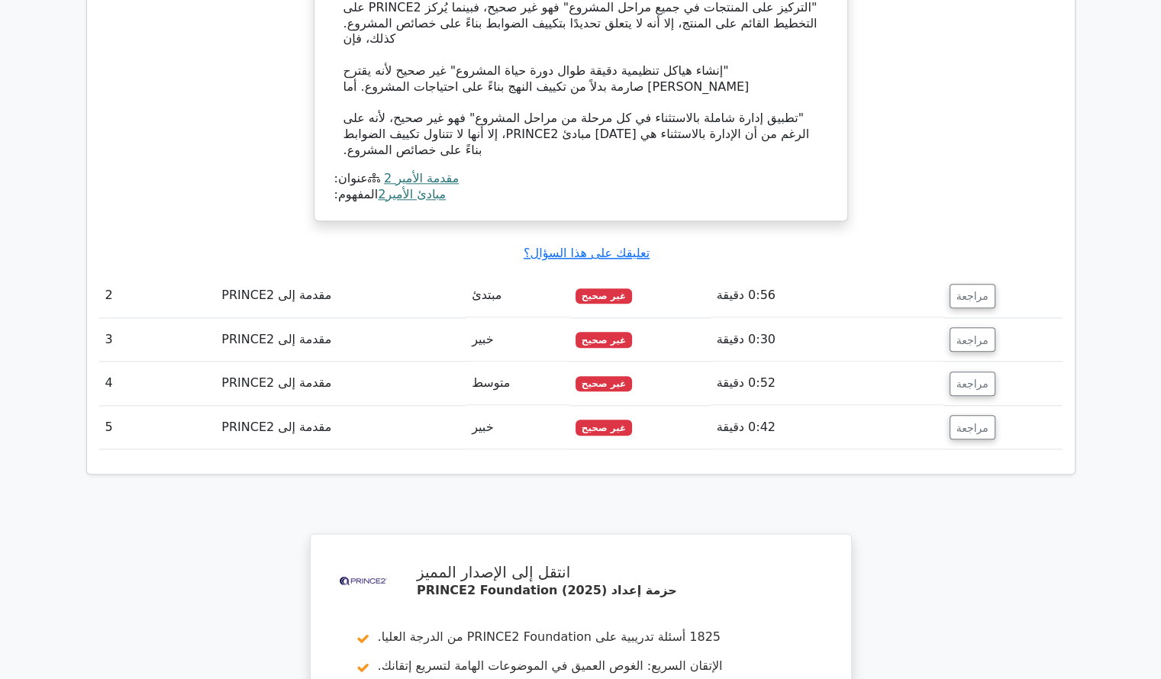
scroll to position [1704, 0]
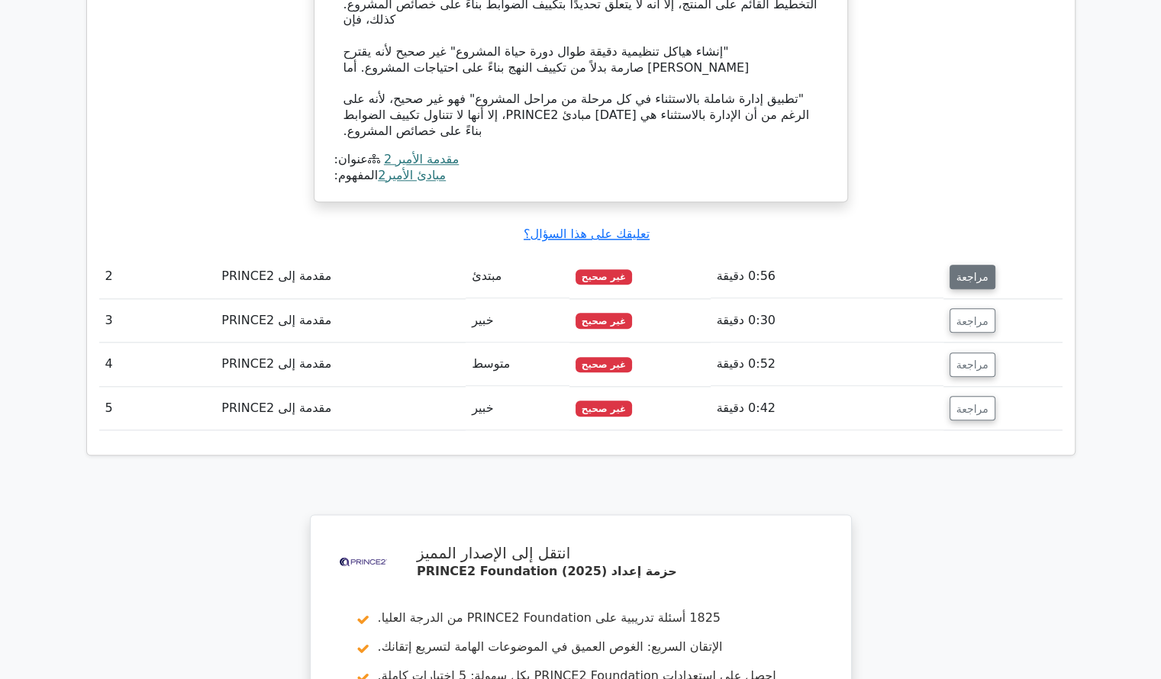
click at [956, 271] on font "مراجعة" at bounding box center [972, 277] width 32 height 12
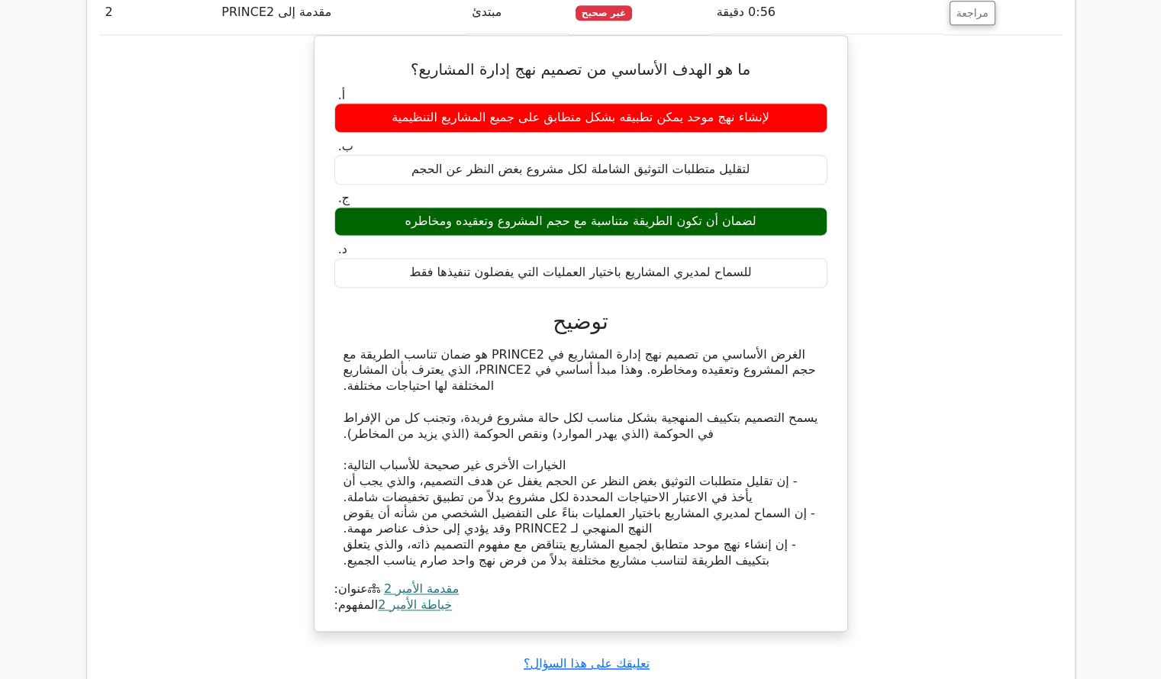
scroll to position [1862, 0]
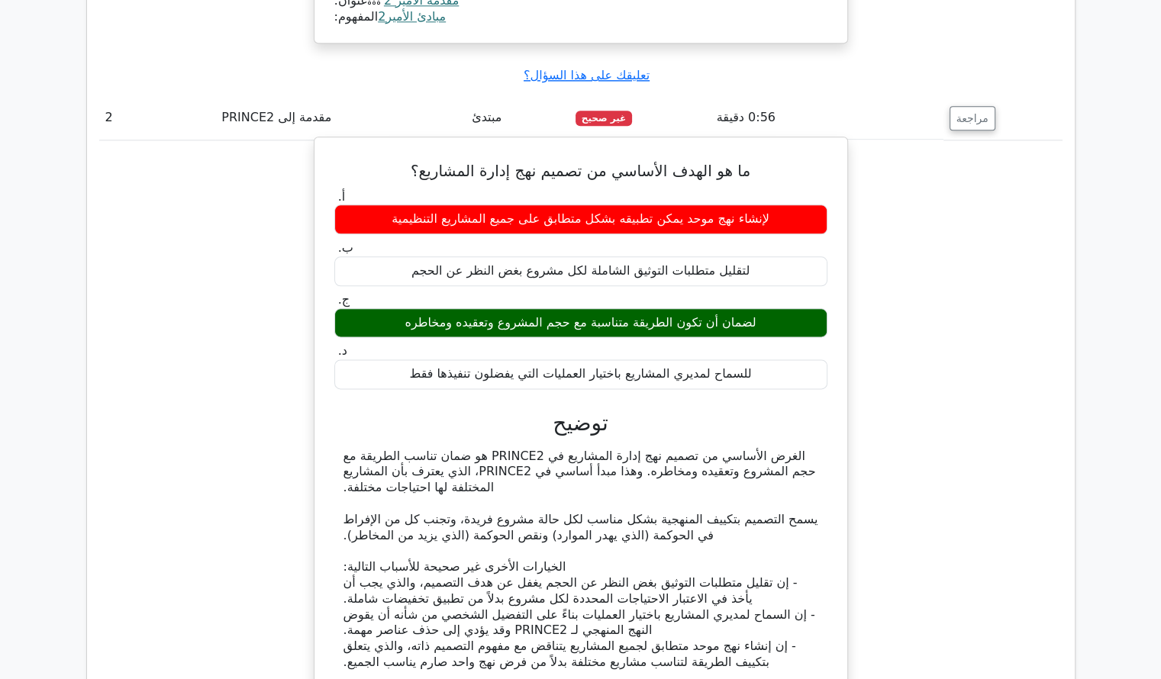
click at [534, 449] on font "الغرض الأساسي من تصميم نهج إدارة المشاريع في PRINCE2 هو ضمان تناسب الطريقة مع ح…" at bounding box center [579, 472] width 472 height 47
copy font "PRINCE2"
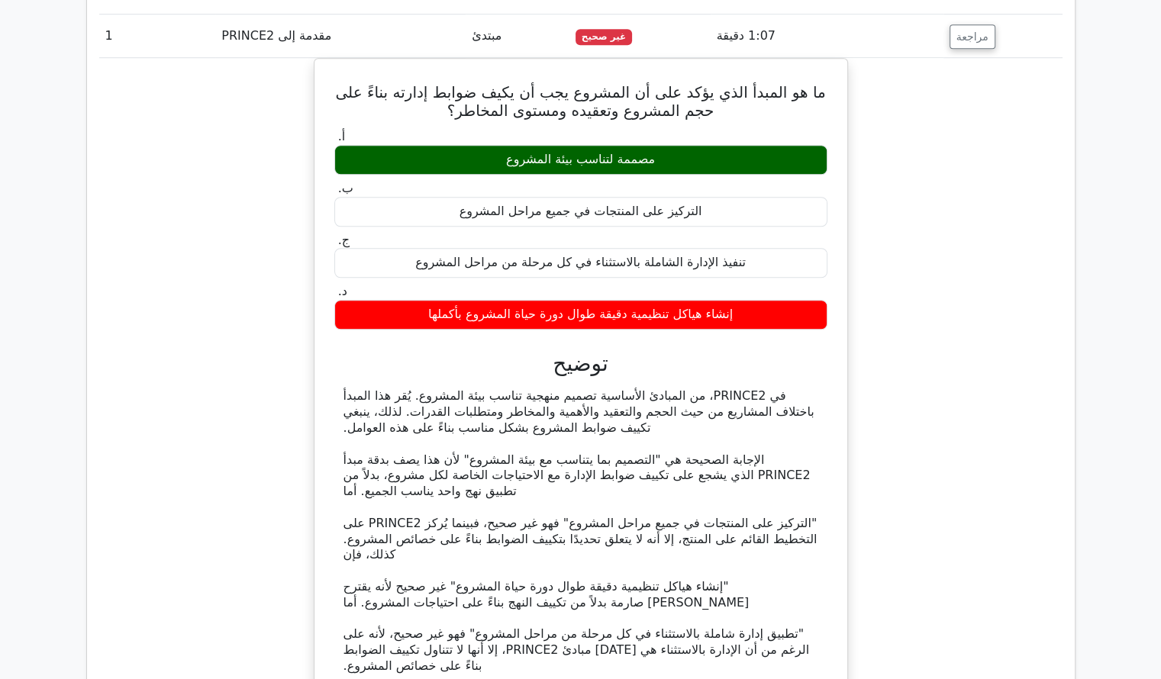
scroll to position [1169, 0]
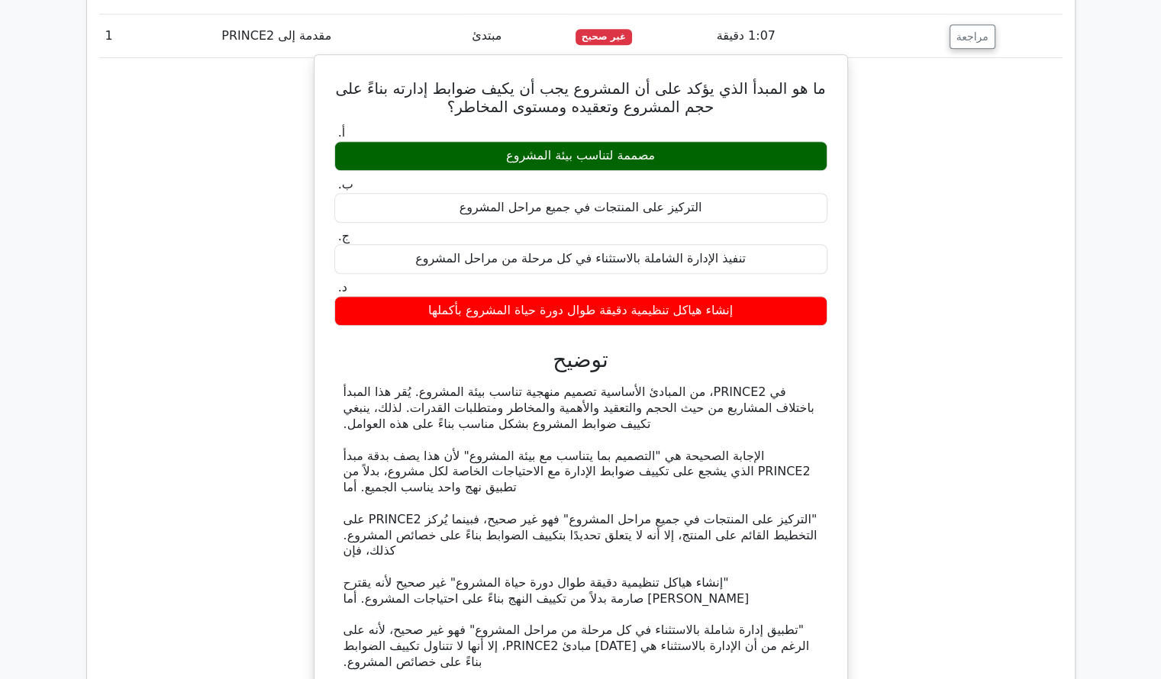
drag, startPoint x: 807, startPoint y: 48, endPoint x: 749, endPoint y: 133, distance: 102.7
click at [749, 133] on div "ما هو المبدأ الذي يؤكد على أن المشروع يجب أن يكيف ضوابط إدارته بناءً على حجم ال…" at bounding box center [581, 394] width 521 height 666
click at [821, 61] on div "ما هو المبدأ الذي يؤكد على أن المشروع يجب أن يكيف ضوابط إدارته بناءً على حجم ال…" at bounding box center [581, 394] width 521 height 666
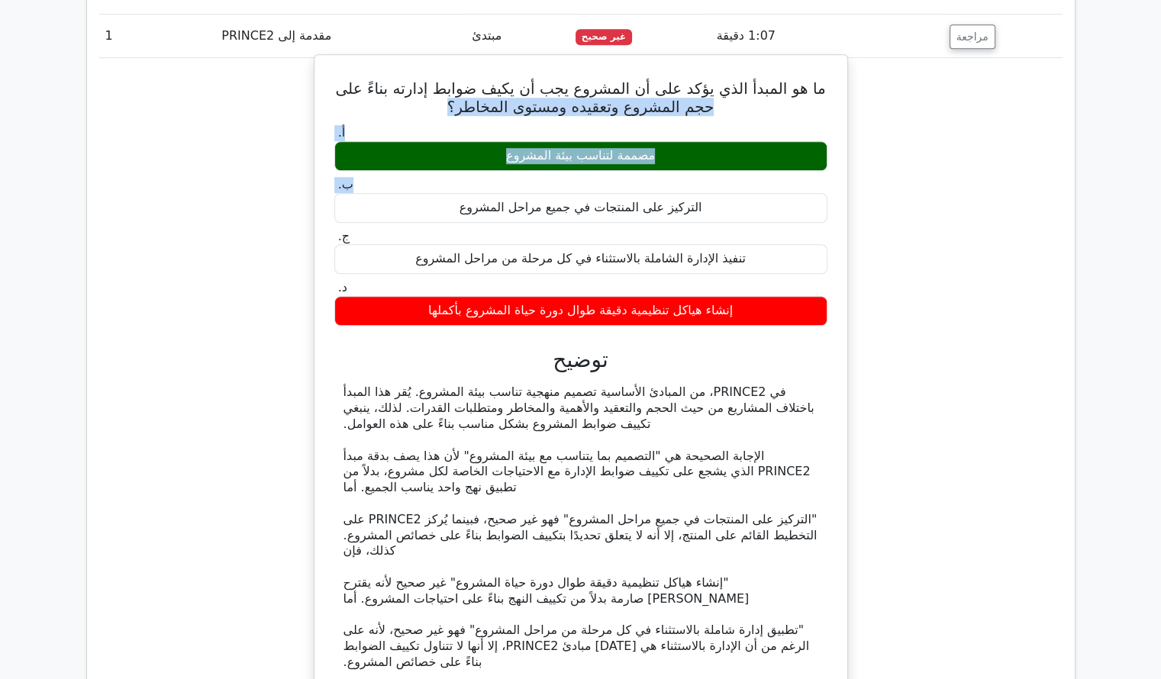
drag, startPoint x: 821, startPoint y: 56, endPoint x: 648, endPoint y: 160, distance: 201.3
click at [648, 160] on div "ما هو المبدأ الذي يؤكد على أن المشروع يجب أن يكيف ضوابط إدارته بناءً على حجم ال…" at bounding box center [581, 394] width 521 height 666
drag, startPoint x: 492, startPoint y: 43, endPoint x: 507, endPoint y: 169, distance: 126.9
click at [507, 169] on div "ما هو المبدأ الذي يؤكد على أن المشروع يجب أن يكيف ضوابط إدارته بناءً على حجم ال…" at bounding box center [581, 394] width 521 height 666
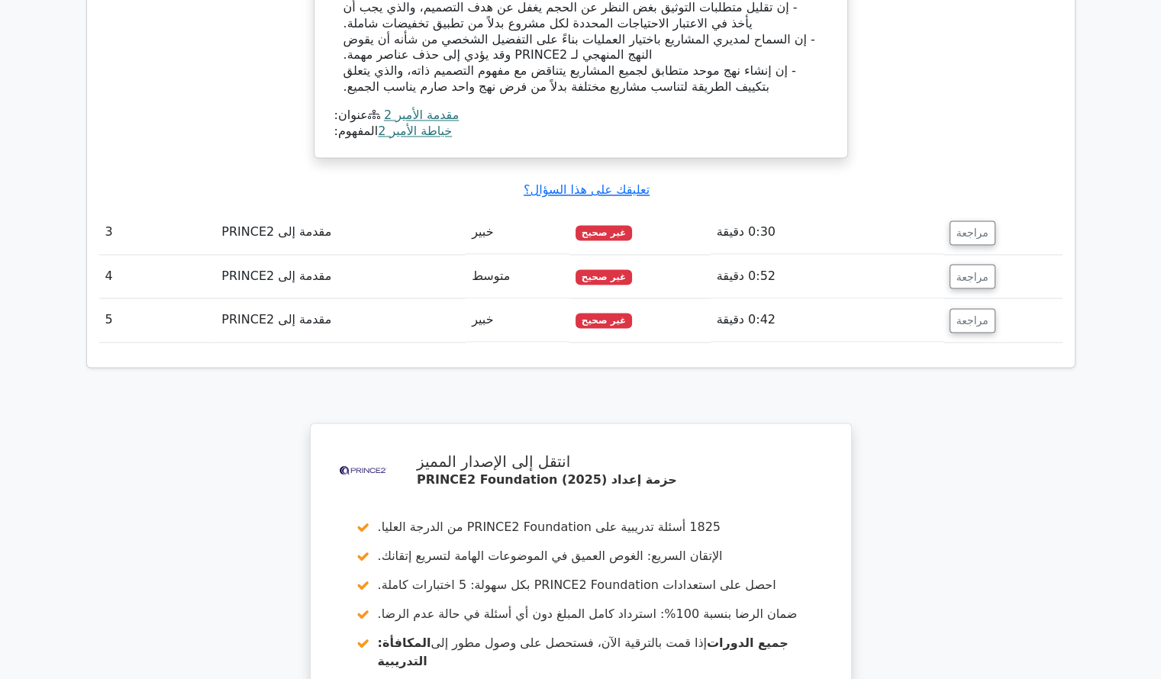
scroll to position [2740, 0]
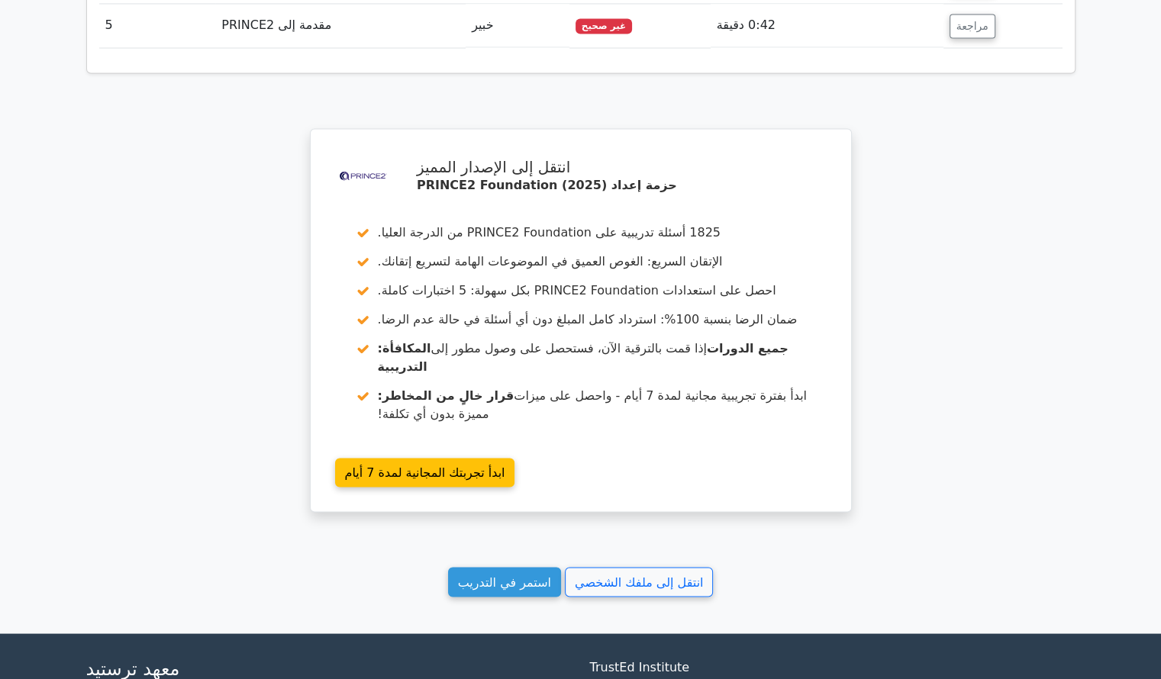
drag, startPoint x: 837, startPoint y: 22, endPoint x: 1062, endPoint y: 137, distance: 253.3
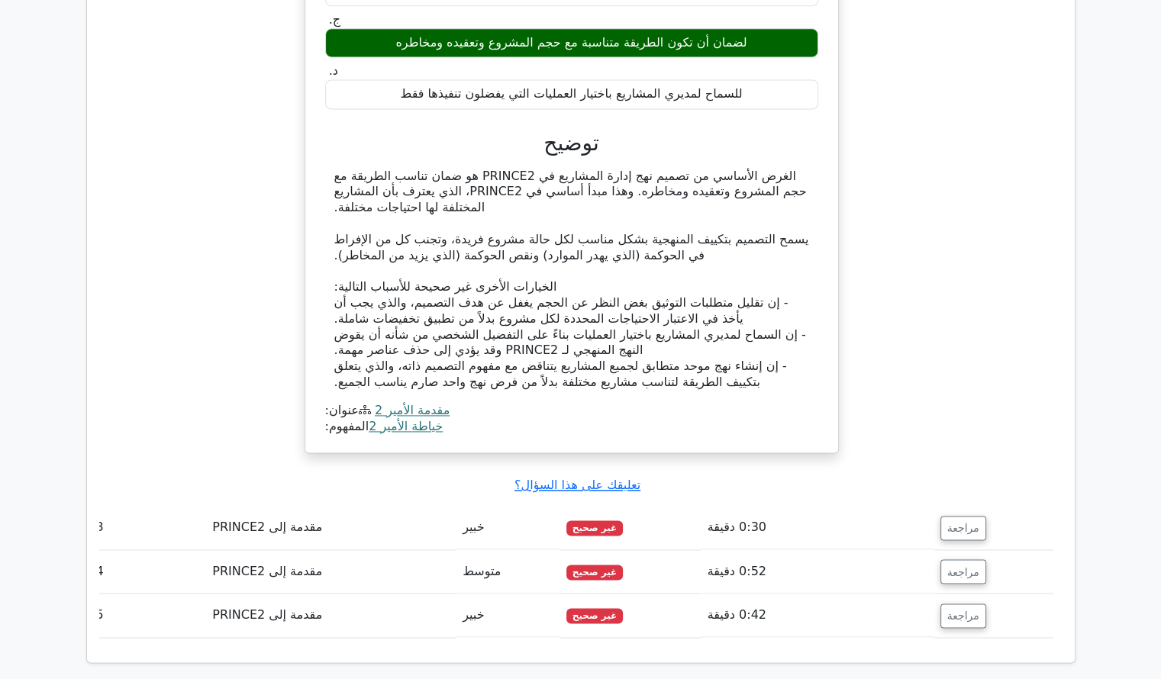
click at [962, 506] on td "مراجعة" at bounding box center [993, 528] width 119 height 44
click at [961, 522] on font "مراجعة" at bounding box center [963, 528] width 32 height 12
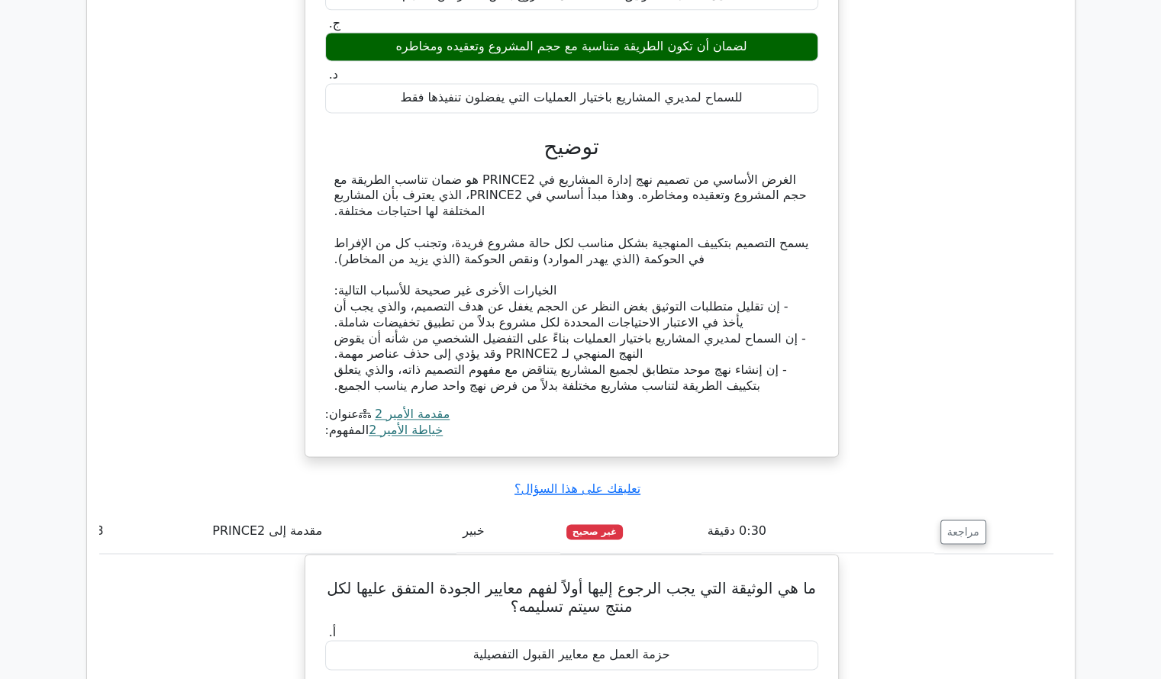
scroll to position [2740, 0]
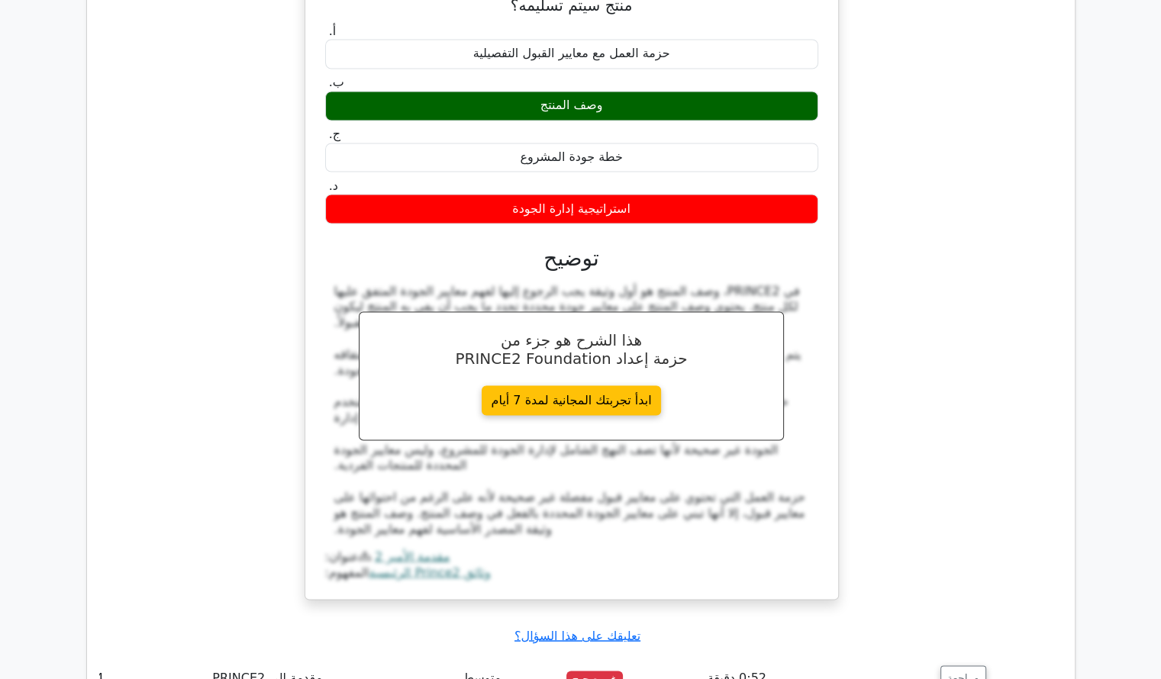
click at [781, 221] on div "أ. حزمة العمل مع معايير القبول التفصيلية ب. وصف المنتج" at bounding box center [572, 301] width 496 height 560
click at [773, 326] on div "هذا الشرح هو جزء من حزمة إعداد PRINCE2 Foundation ابدأ تجربتك المجانية لمدة 7 أ…" at bounding box center [571, 375] width 425 height 129
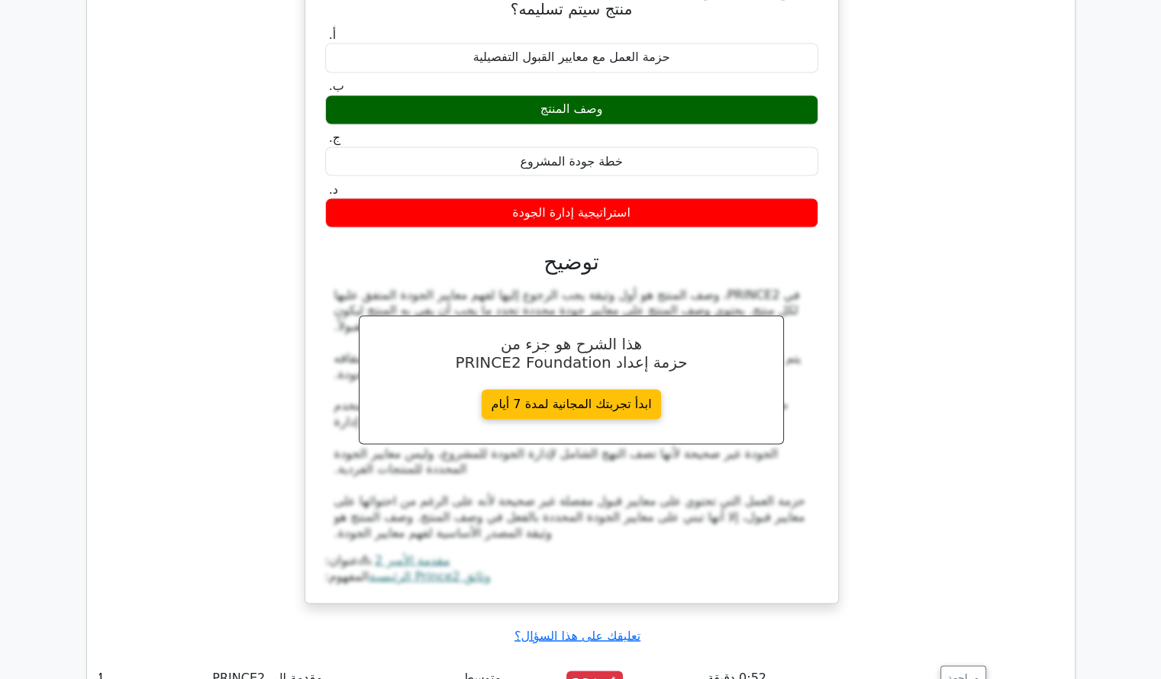
click at [856, 398] on div "ما هي الوثيقة التي يجب الرجوع إليها أولاً لفهم معايير الجودة المتفق عليها لكل م…" at bounding box center [571, 289] width 963 height 666
click at [947, 672] on font "مراجعة" at bounding box center [963, 678] width 32 height 12
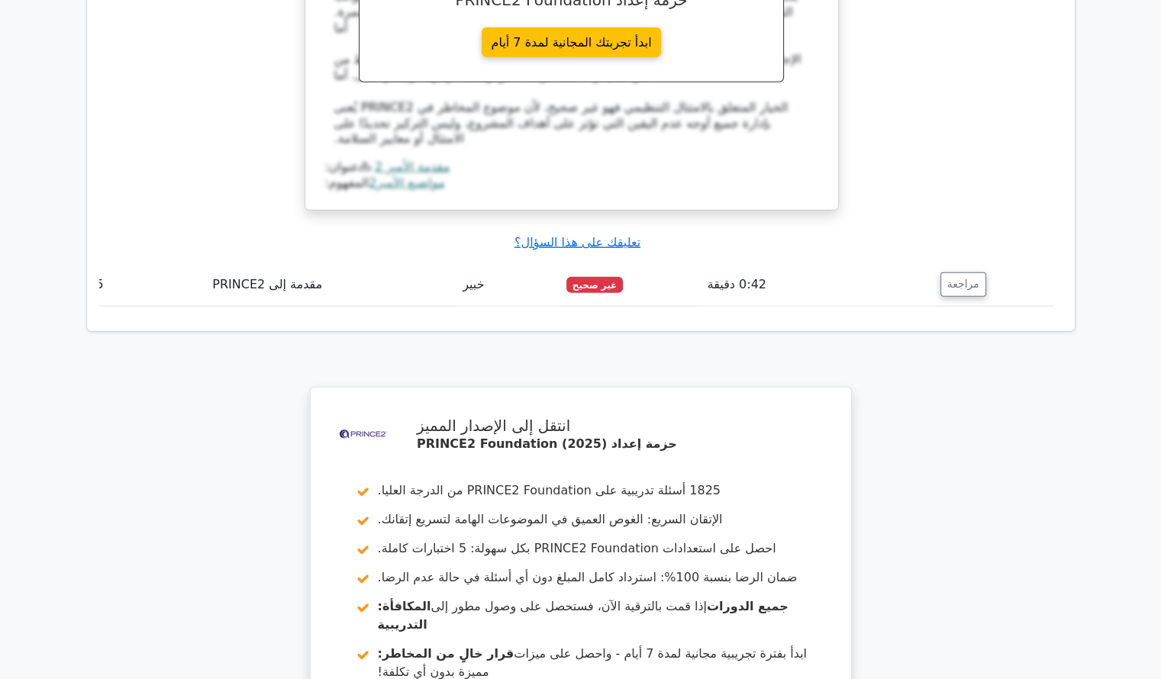
scroll to position [3842, 0]
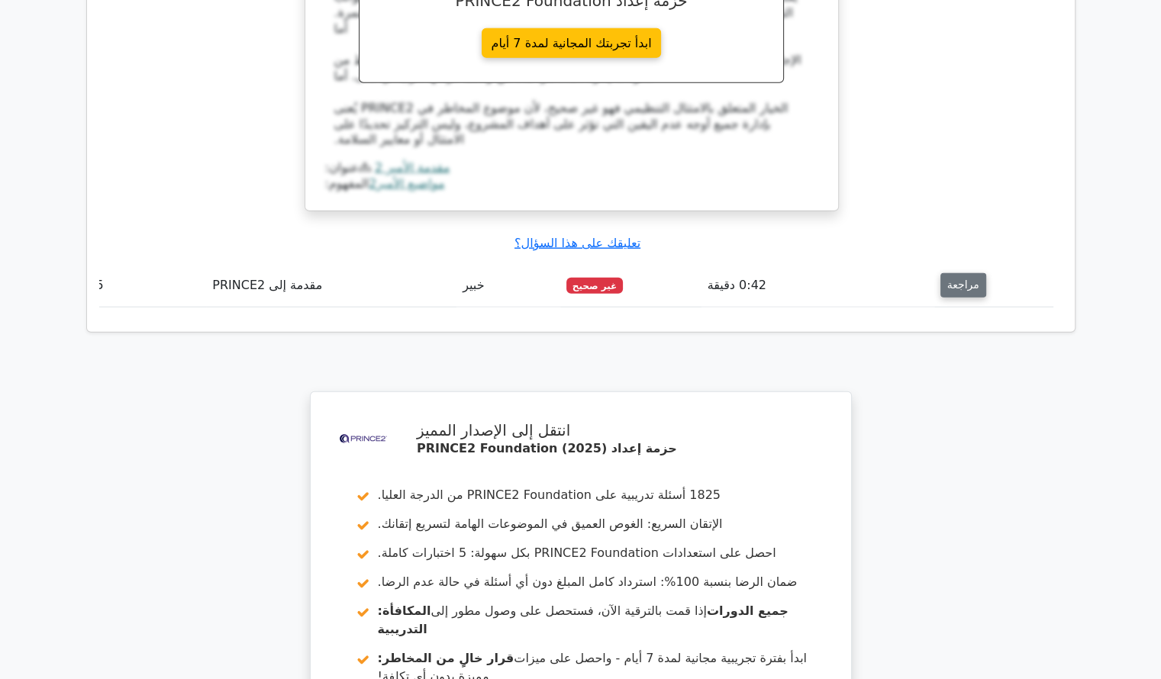
click at [950, 279] on font "مراجعة" at bounding box center [963, 285] width 32 height 12
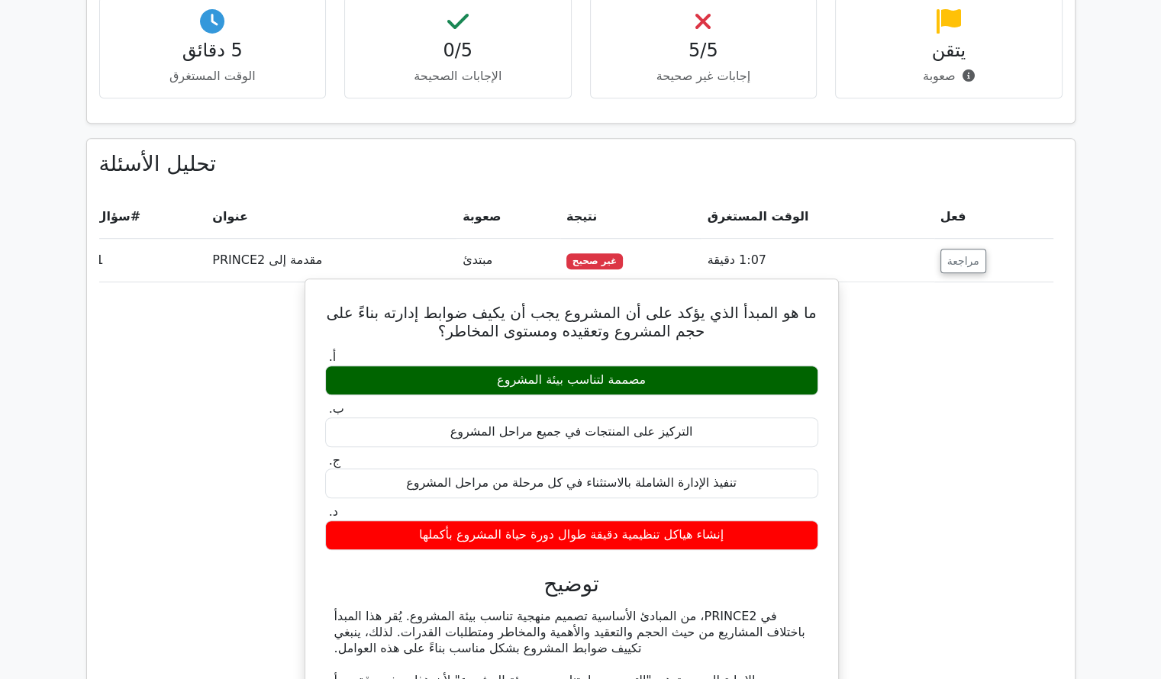
scroll to position [1084, 0]
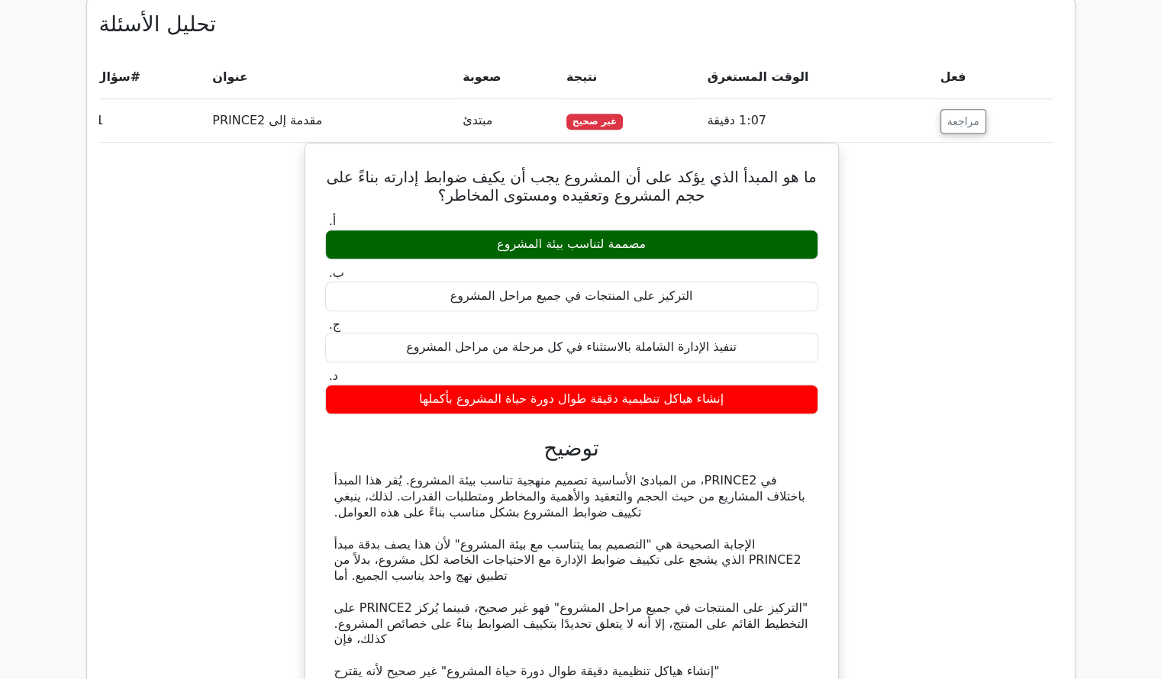
drag, startPoint x: 629, startPoint y: 437, endPoint x: 827, endPoint y: 83, distance: 406.0
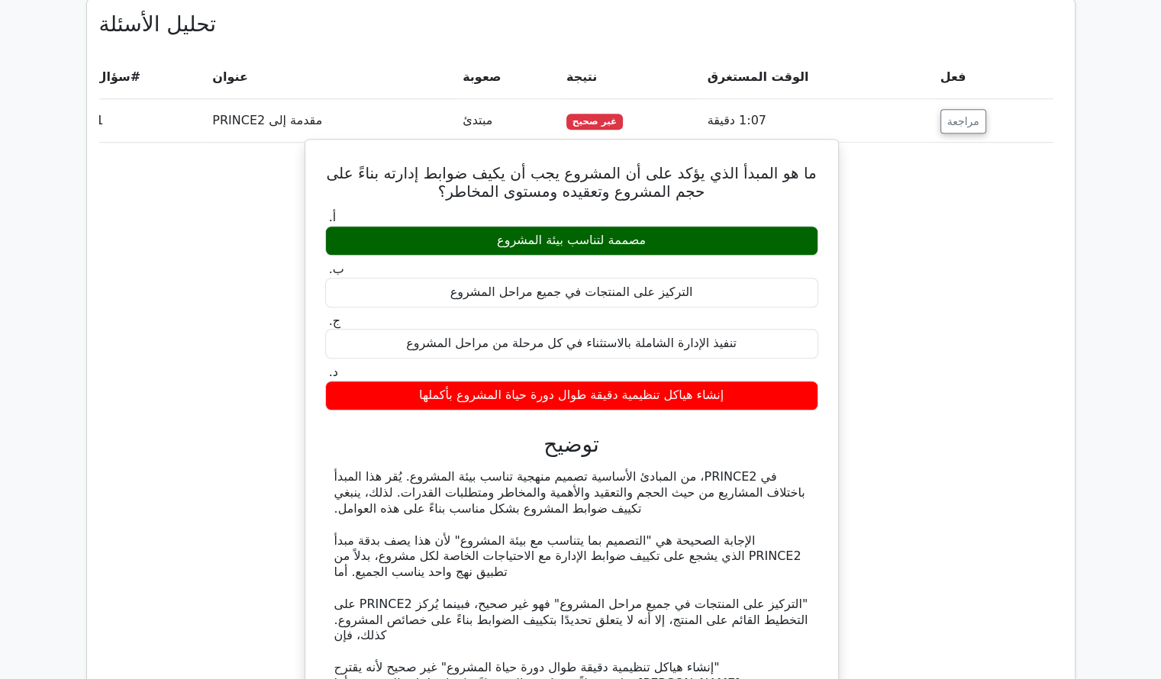
copy tbody "دقيقة مراجعة ما هو المبدأ الذي يؤكد على أن المشروع يجب أن يكيف ضوابط إدارته بنا…"
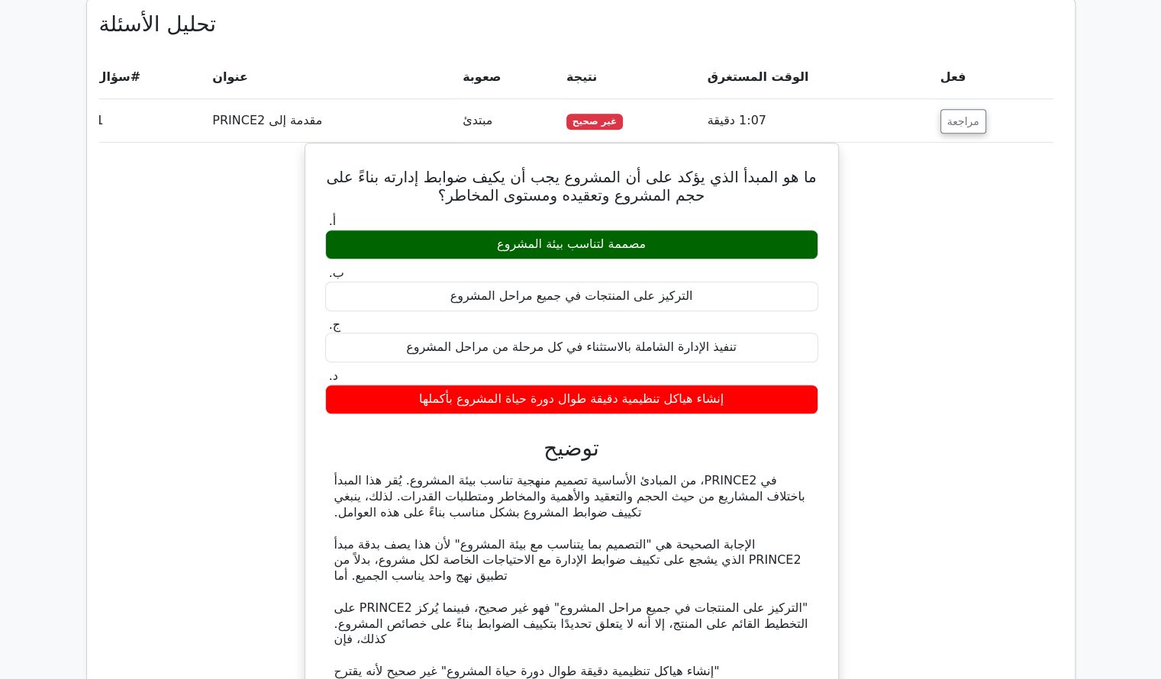
click at [884, 323] on div "ما هو المبدأ الذي يؤكد على أن المشروع يجب أن يكيف ضوابط إدارته بناءً على حجم ال…" at bounding box center [571, 492] width 963 height 698
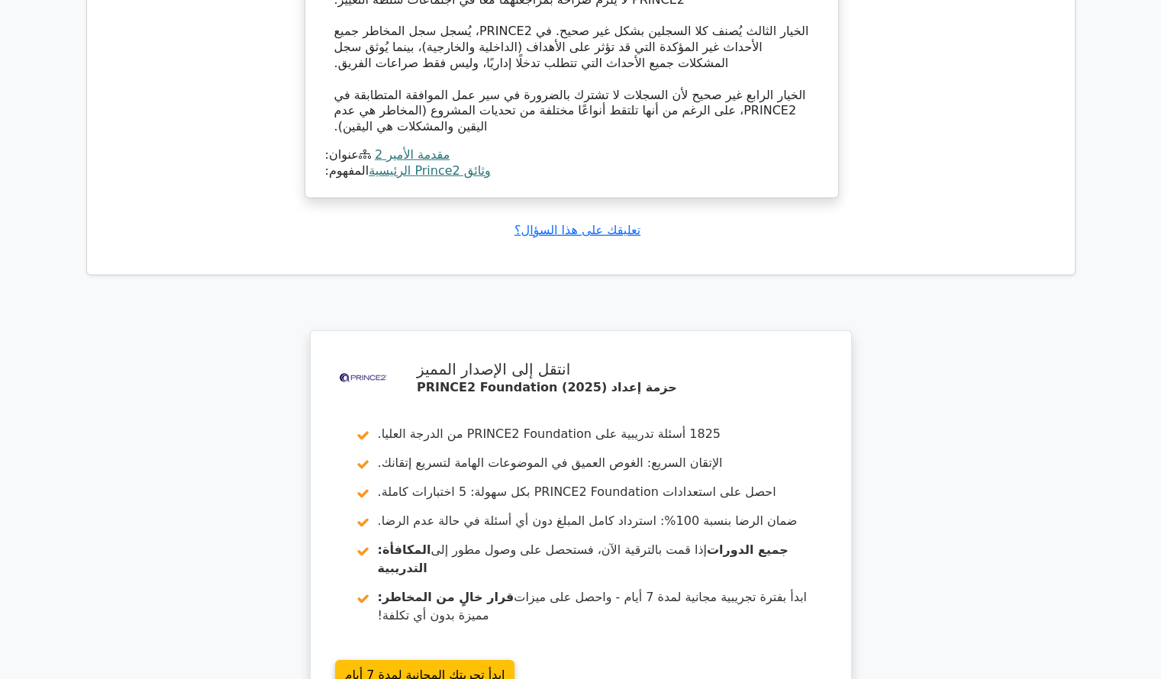
scroll to position [4925, 0]
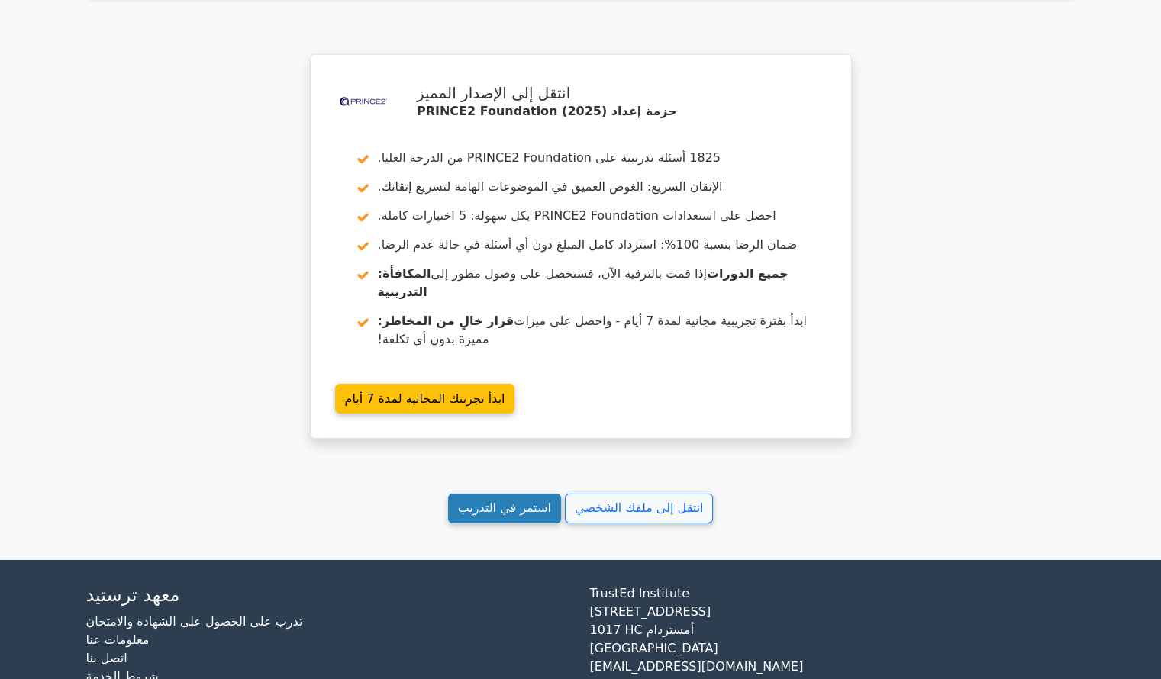
click at [505, 494] on link "استمر في التدريب" at bounding box center [504, 509] width 113 height 30
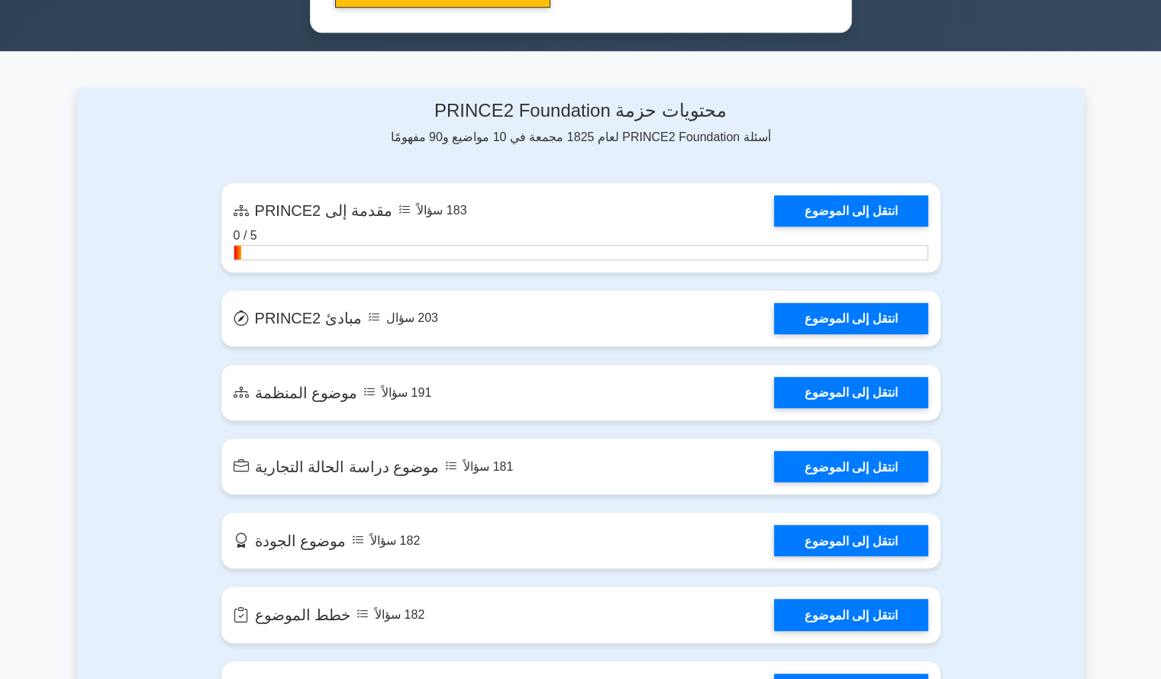
scroll to position [980, 0]
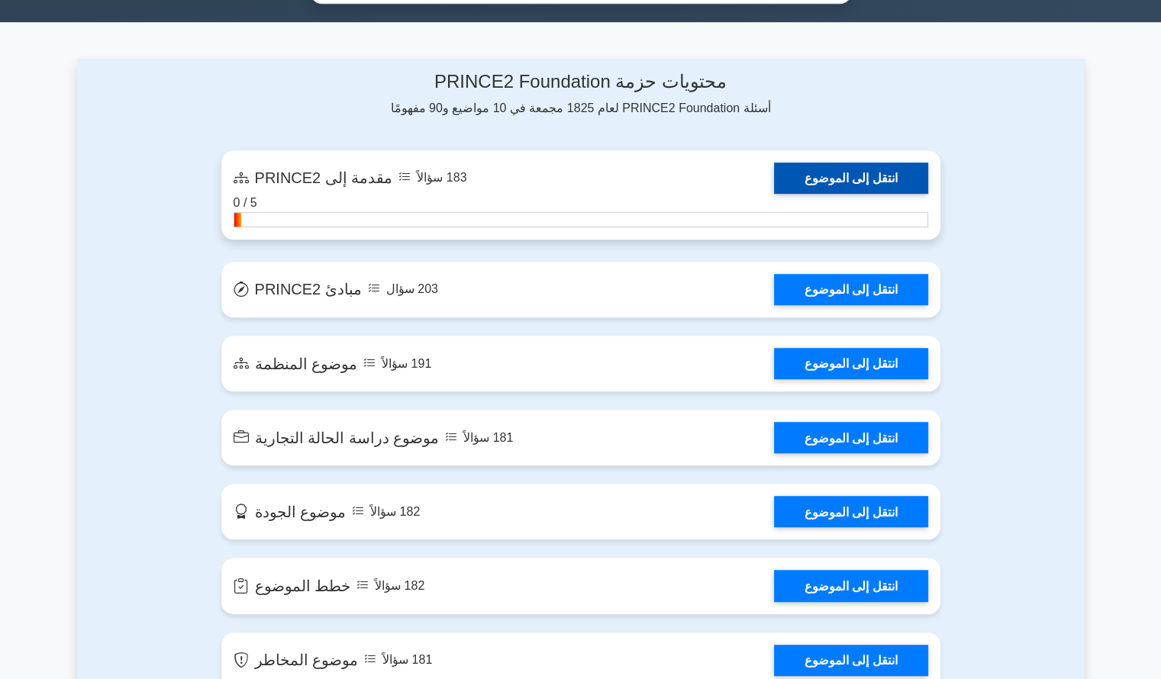
click at [822, 178] on link "انتقل إلى الموضوع" at bounding box center [851, 178] width 154 height 31
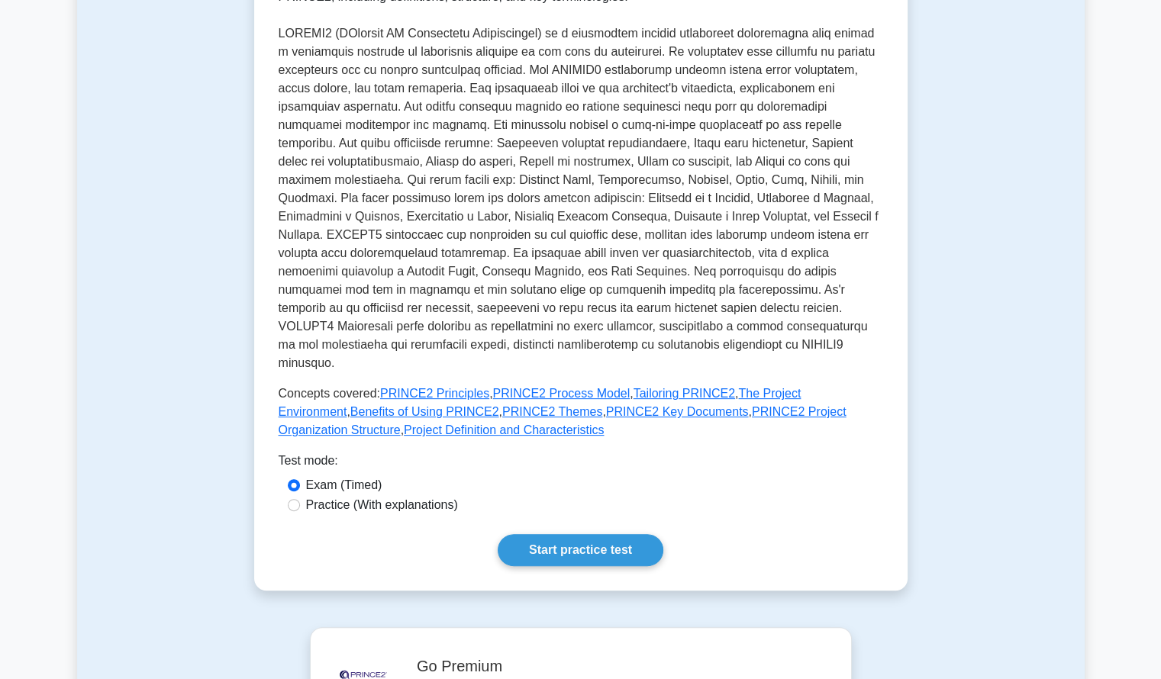
scroll to position [118, 0]
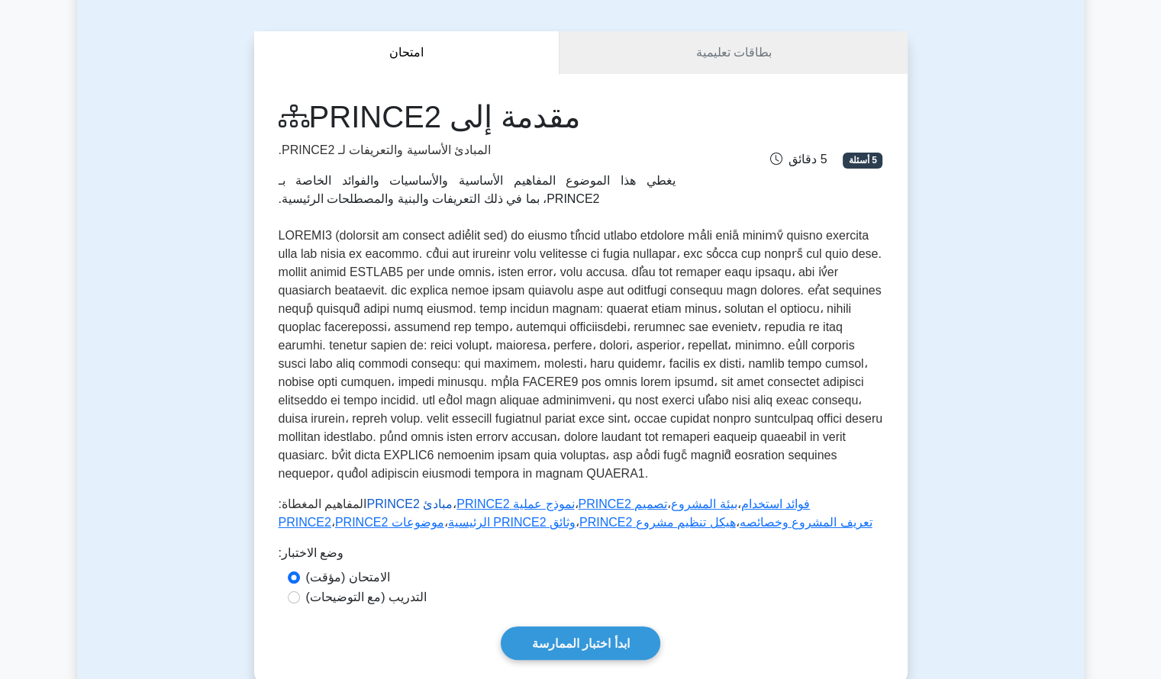
click at [397, 501] on font "مبادئ PRINCE2" at bounding box center [409, 504] width 86 height 13
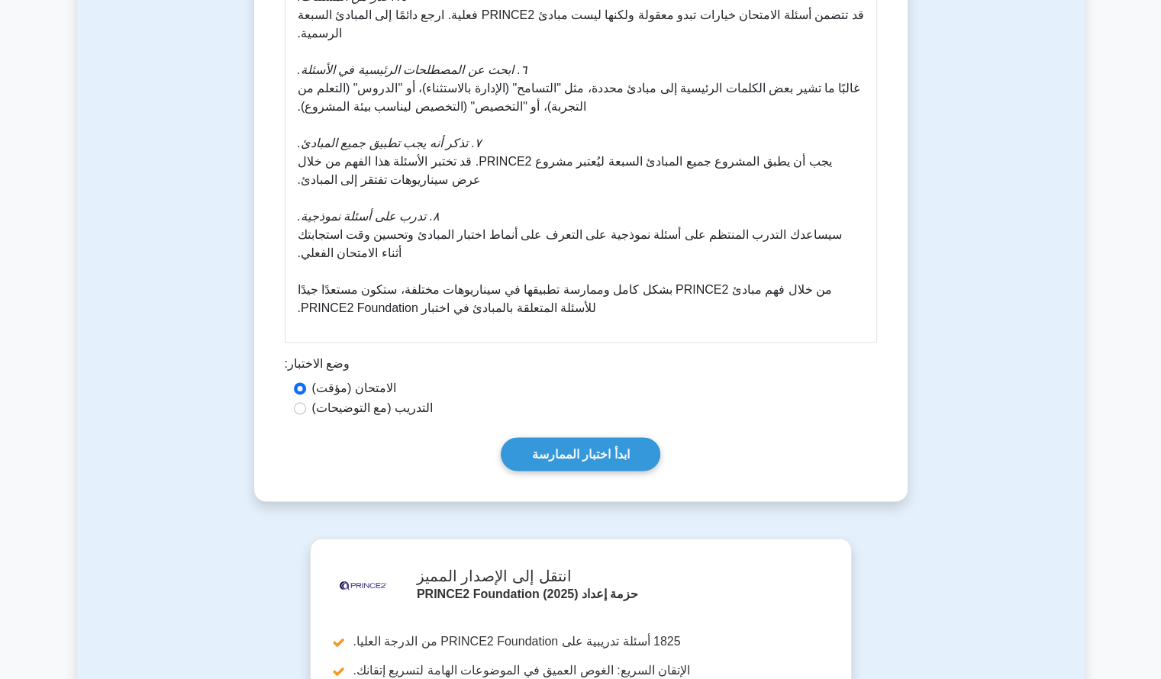
scroll to position [1958, 0]
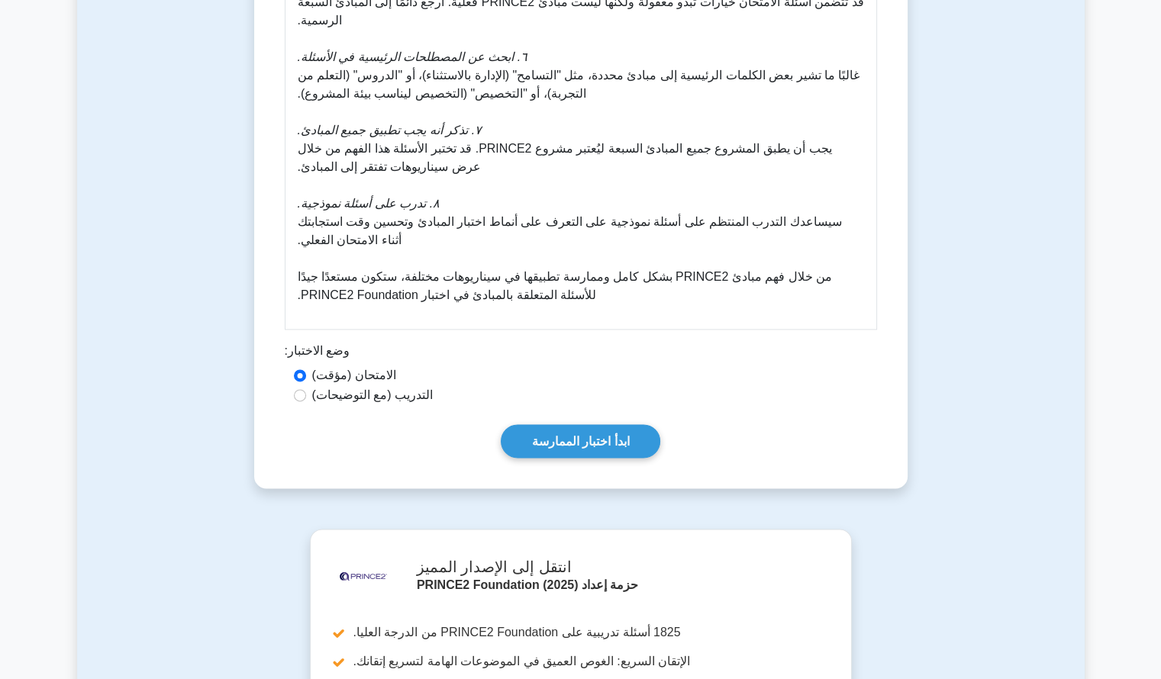
click at [394, 396] on font "التدريب (مع التوضيحات)" at bounding box center [372, 395] width 121 height 13
click at [306, 396] on input "التدريب (مع التوضيحات)" at bounding box center [300, 395] width 12 height 12
radio input "true"
click at [537, 443] on font "ابدأ اختبار الممارسة" at bounding box center [581, 441] width 98 height 13
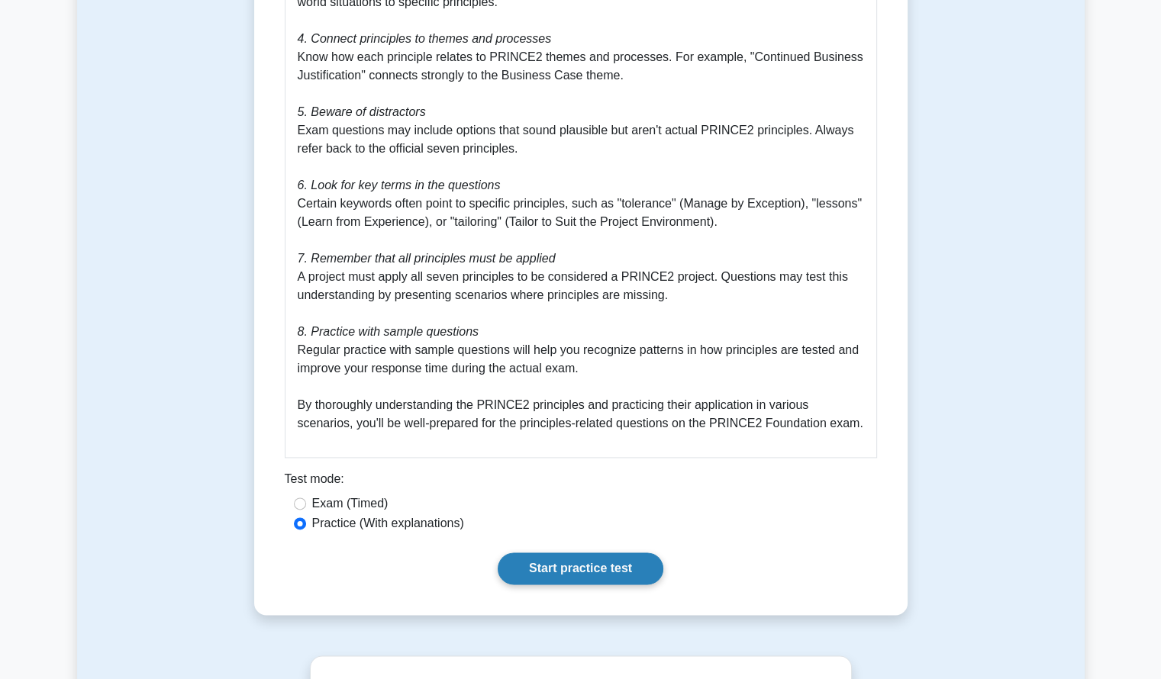
scroll to position [2013, 0]
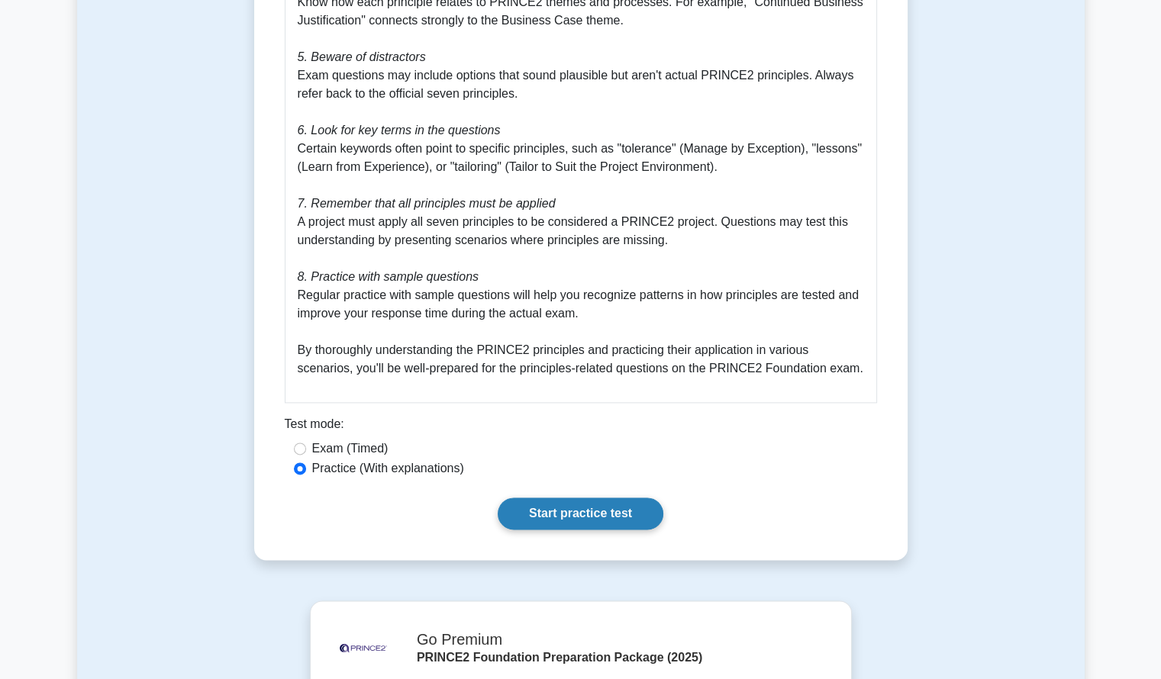
click at [337, 457] on label "Exam (Timed)" at bounding box center [350, 449] width 76 height 18
click at [306, 455] on input "Exam (Timed)" at bounding box center [300, 449] width 12 height 12
radio input "true"
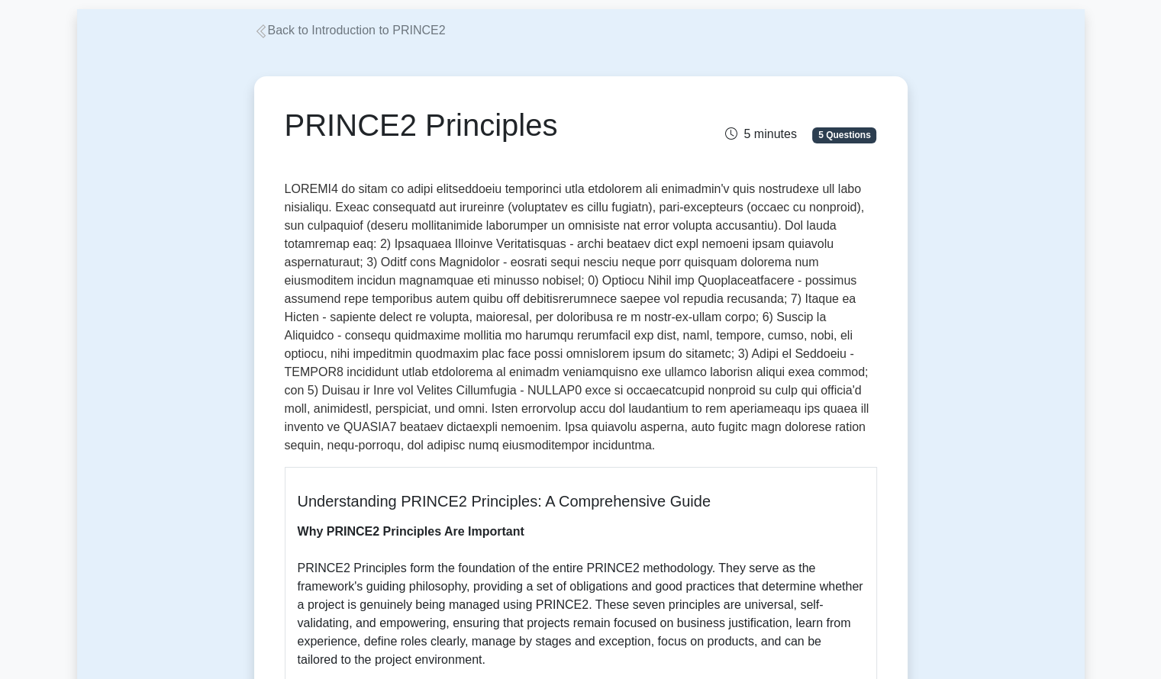
scroll to position [0, 0]
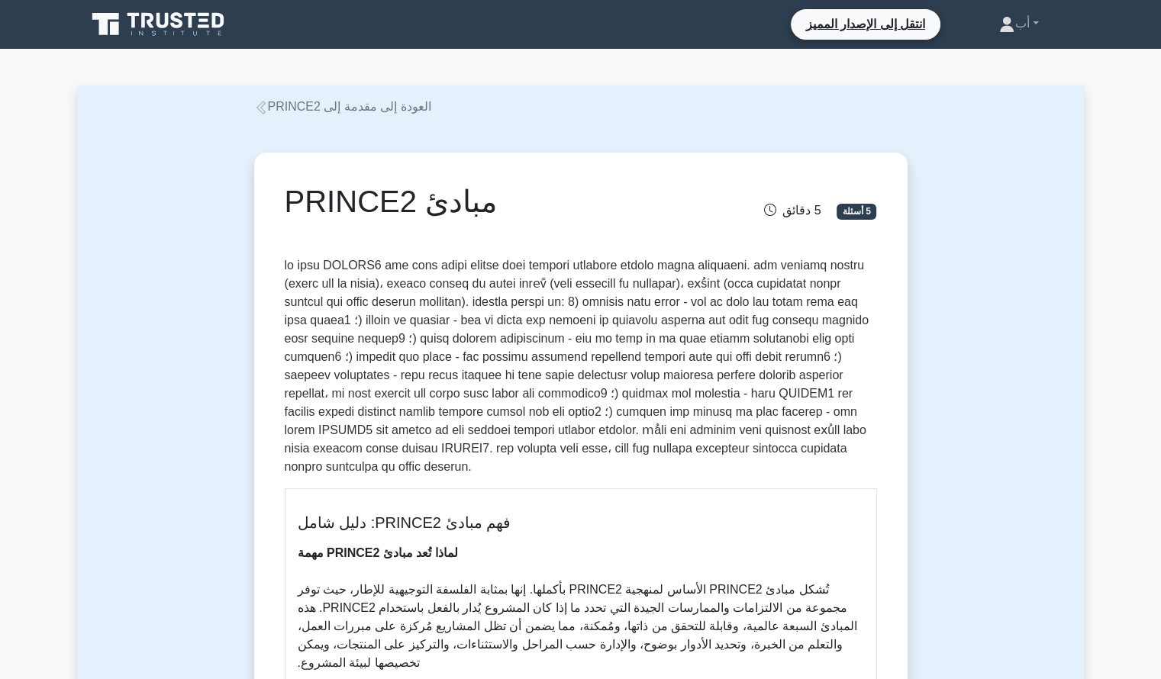
click at [1030, 24] on link "أب" at bounding box center [1018, 23] width 112 height 31
click at [359, 113] on font "العودة إلى مقدمة إلى PRINCE2" at bounding box center [349, 106] width 163 height 13
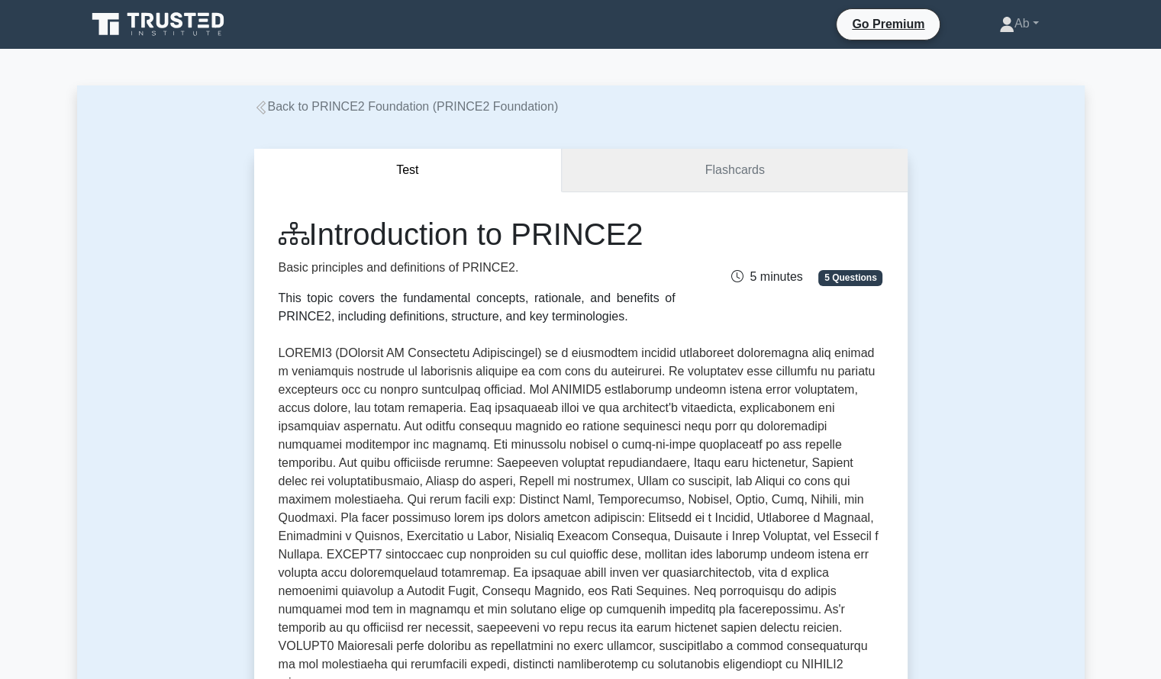
click at [658, 176] on link "Flashcards" at bounding box center [734, 171] width 345 height 44
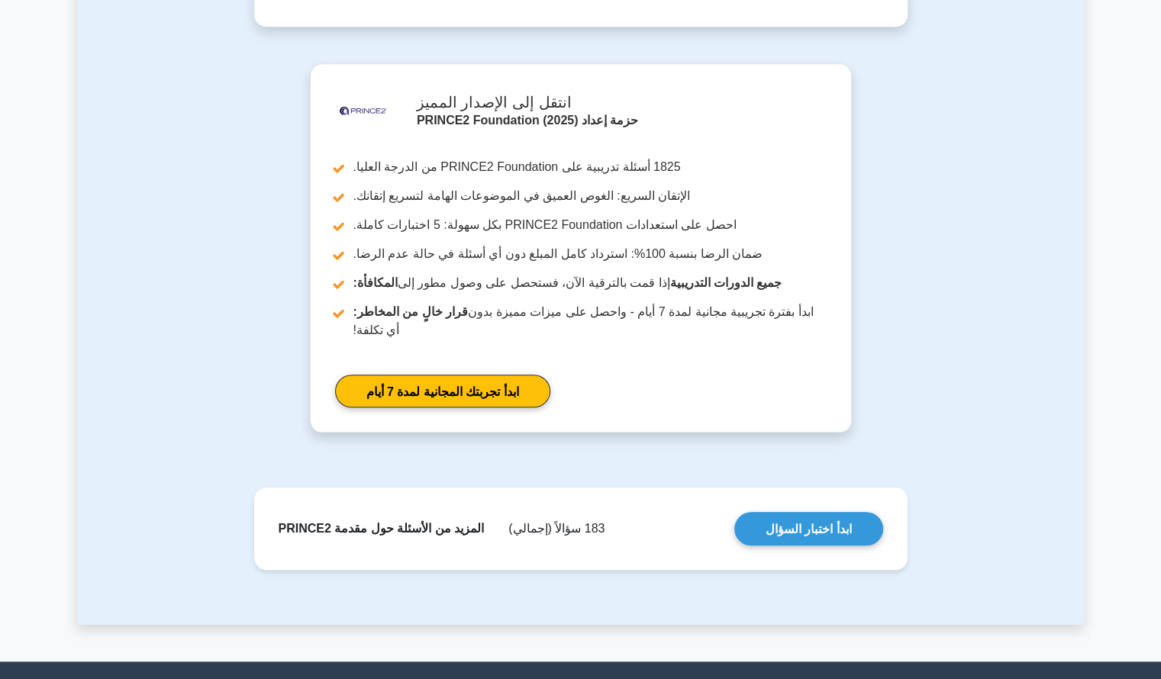
scroll to position [1318, 0]
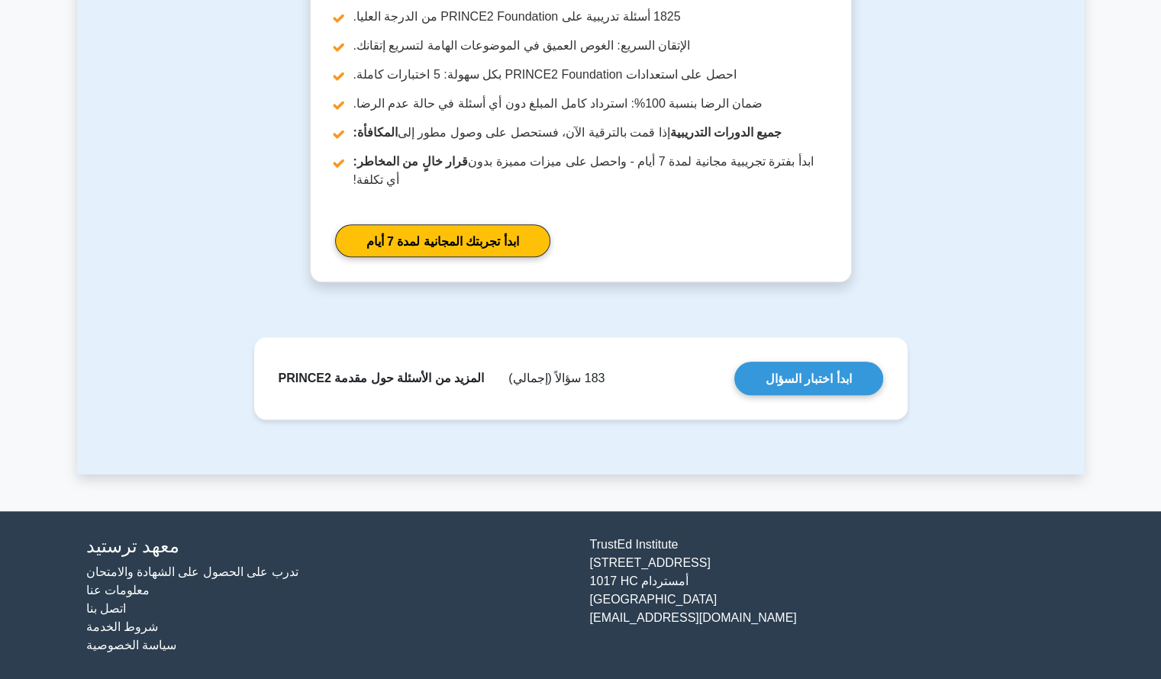
click at [256, 575] on font "تدرب على الحصول على الشهادة والامتحان" at bounding box center [192, 572] width 212 height 13
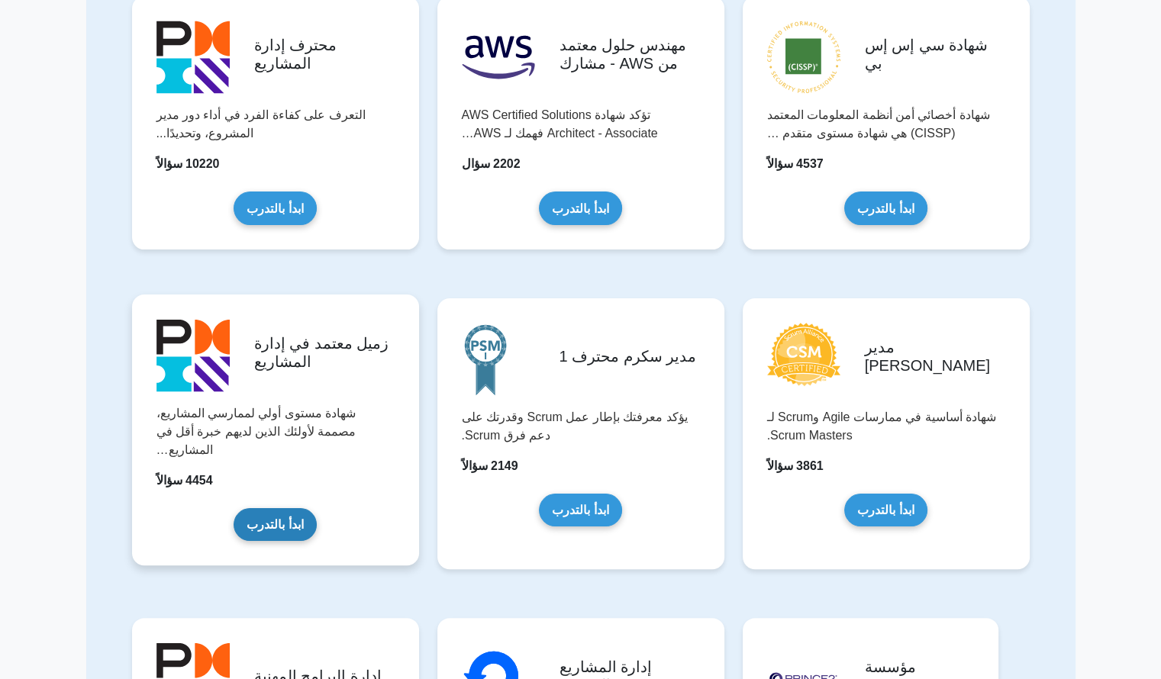
scroll to position [150, 0]
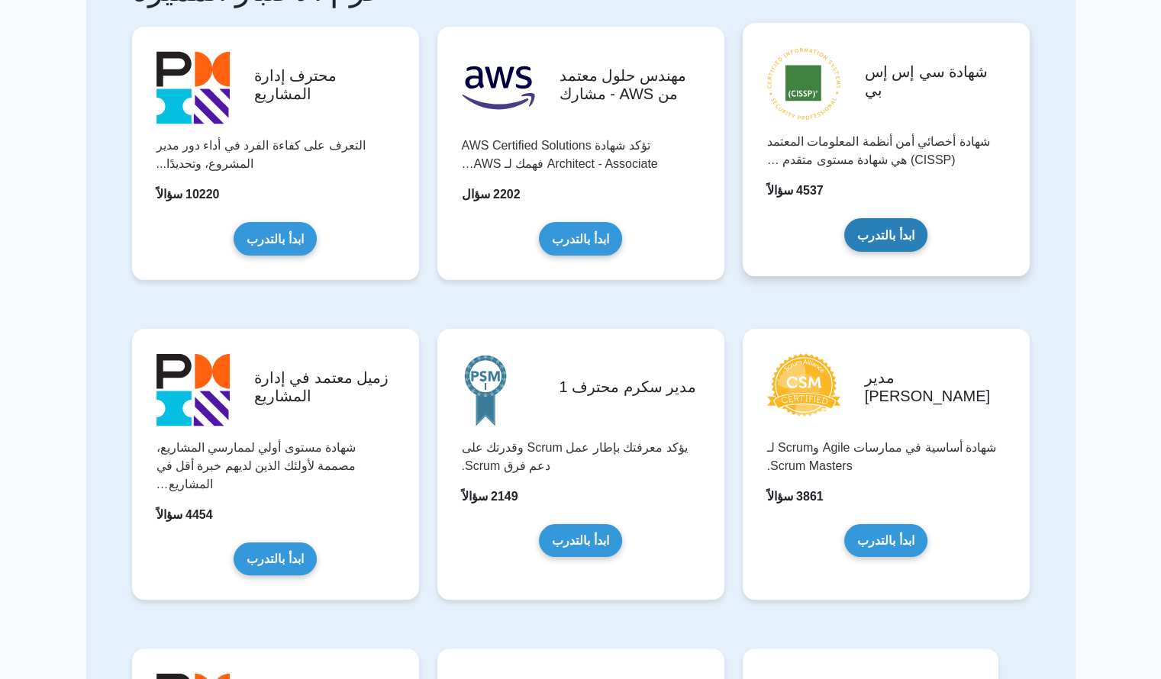
click at [863, 218] on link "ابدأ بالتدرب" at bounding box center [885, 234] width 82 height 33
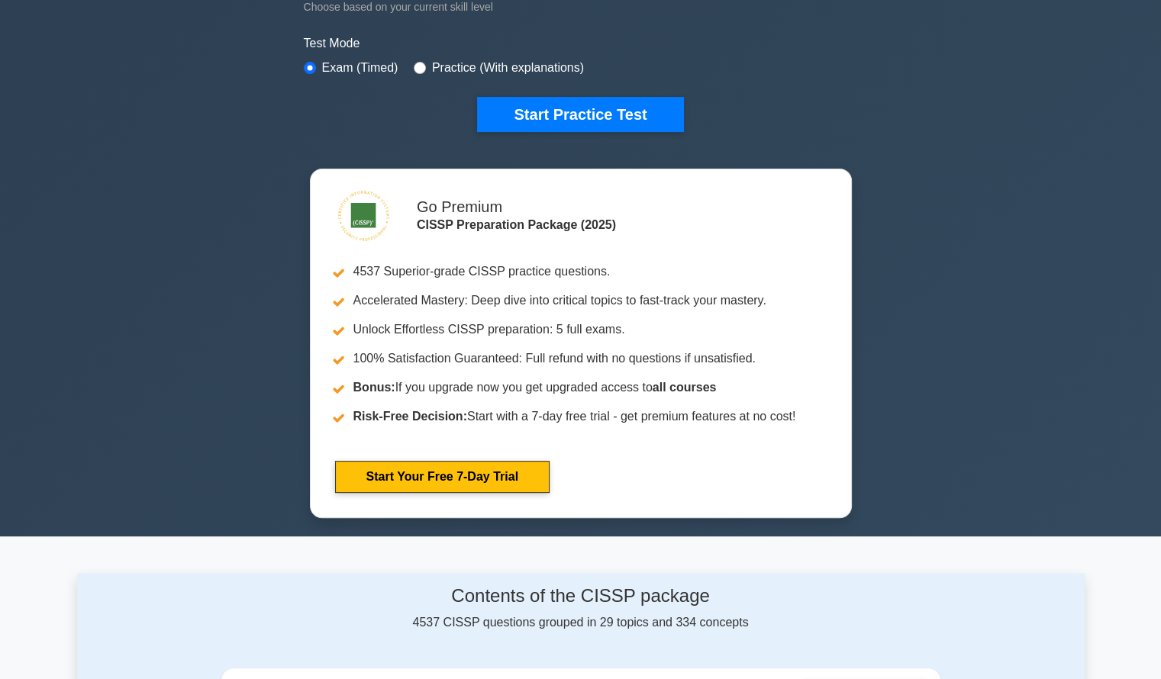
scroll to position [430, 0]
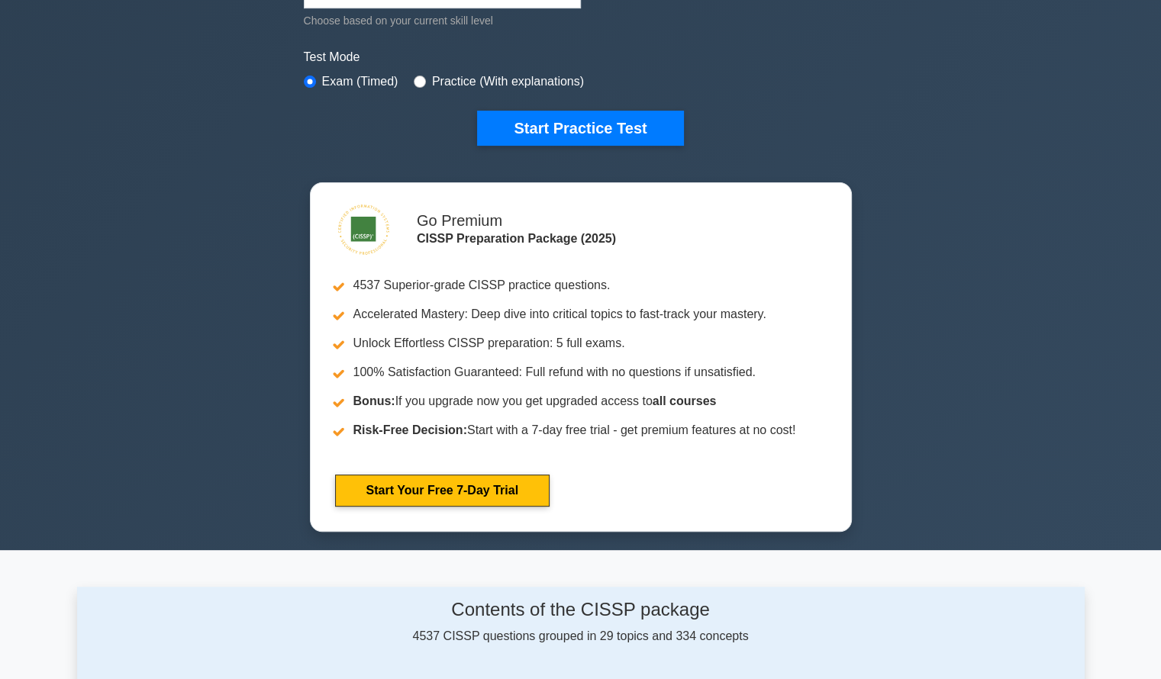
drag, startPoint x: 955, startPoint y: 166, endPoint x: 957, endPoint y: 190, distance: 24.5
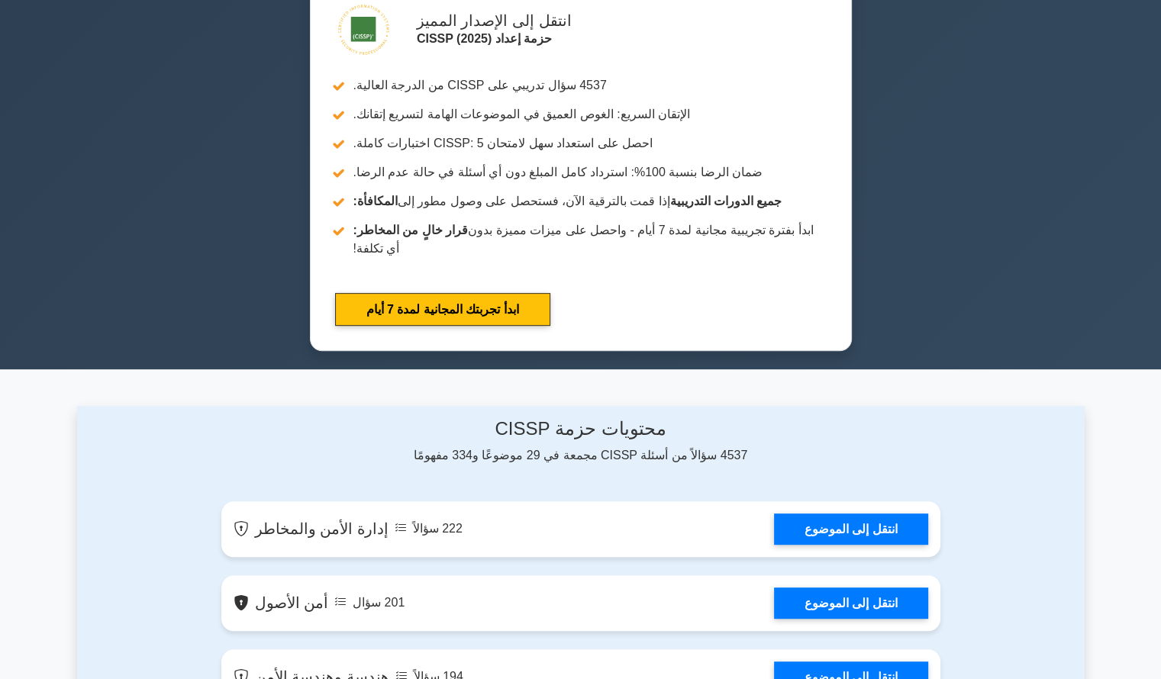
scroll to position [0, 0]
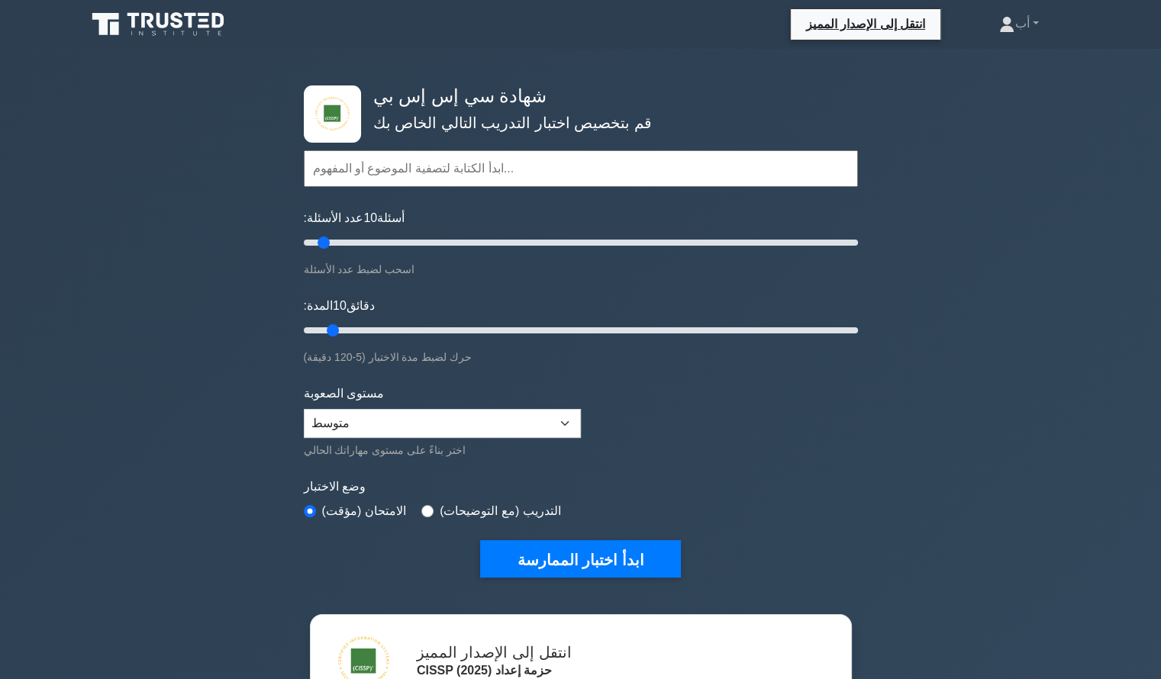
click at [156, 10] on icon at bounding box center [159, 24] width 147 height 29
